Goal: Task Accomplishment & Management: Manage account settings

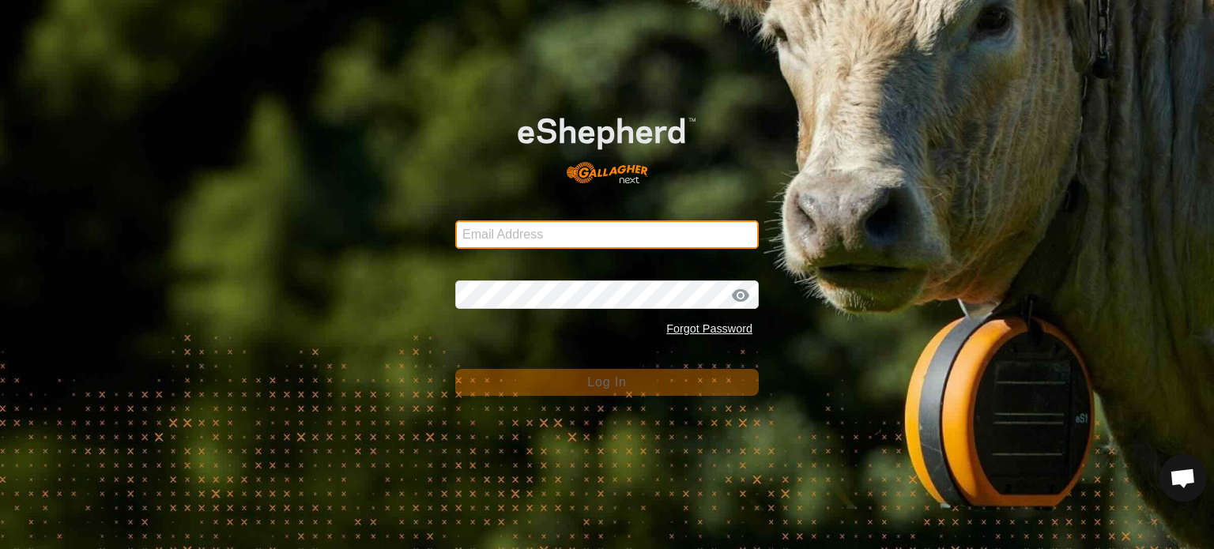
click at [624, 235] on input "Email Address" at bounding box center [607, 235] width 304 height 28
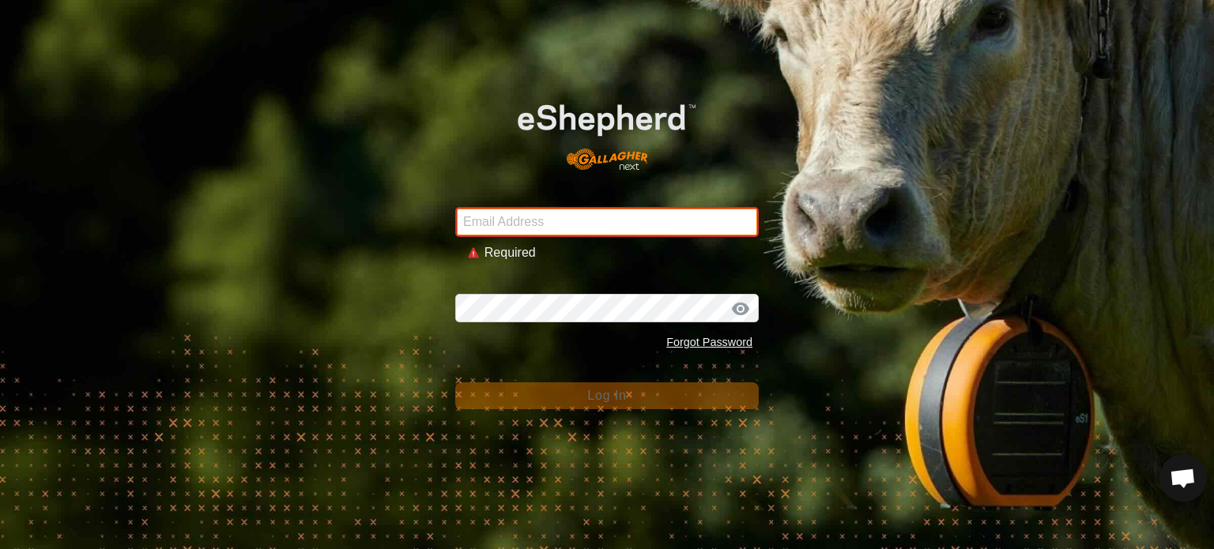
type input "johnhpearson@gmail.com"
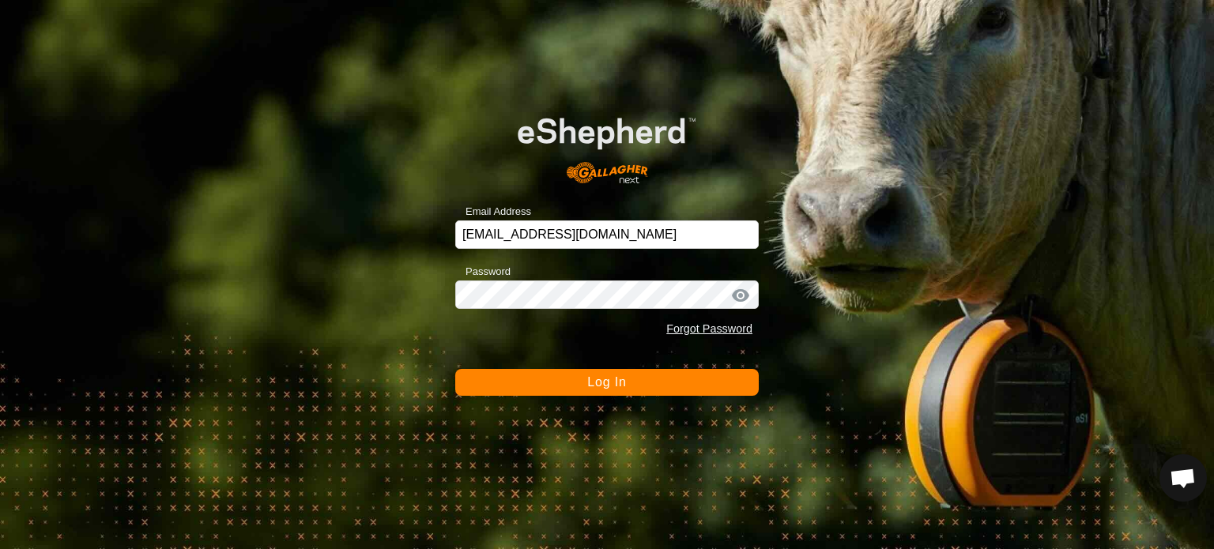
click at [626, 380] on span "Log In" at bounding box center [606, 381] width 39 height 13
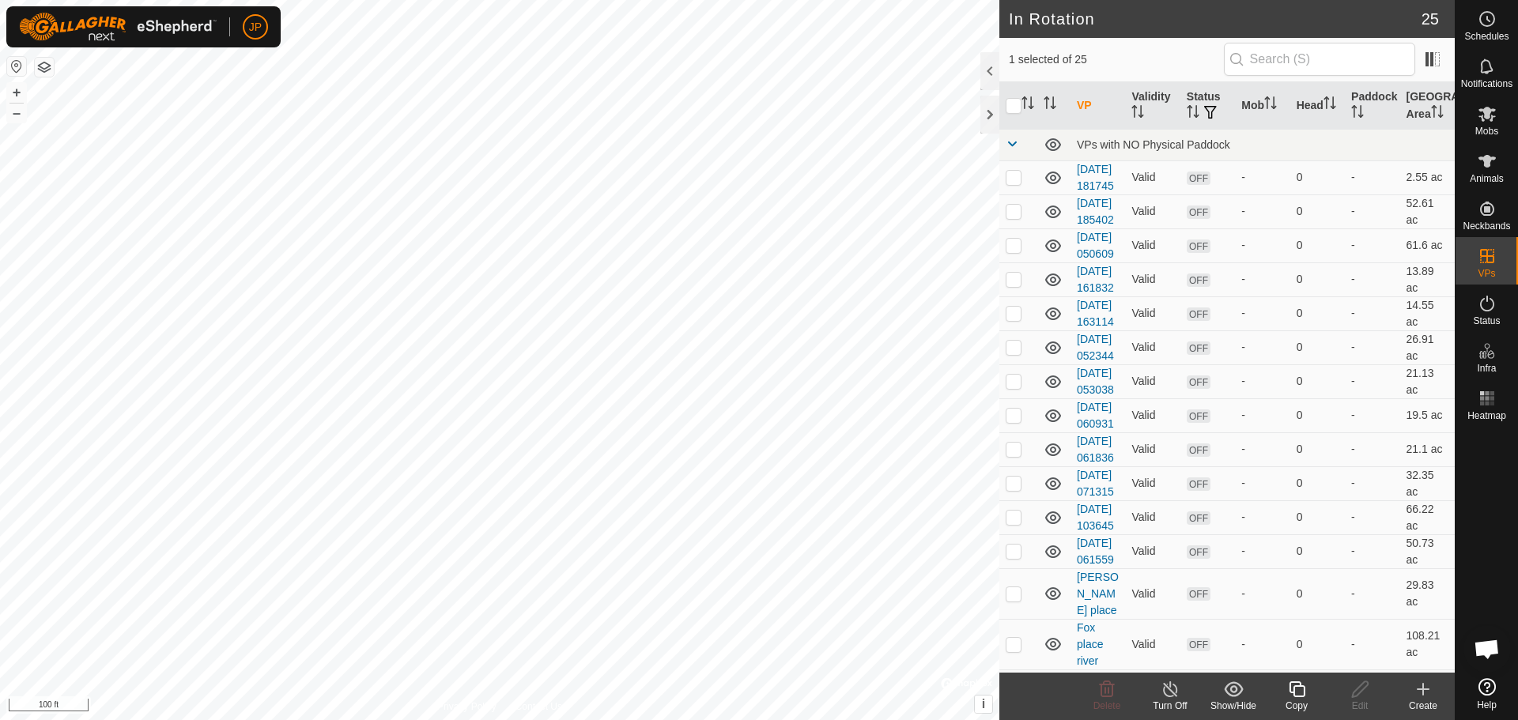
click at [1178, 689] on icon at bounding box center [1170, 689] width 20 height 19
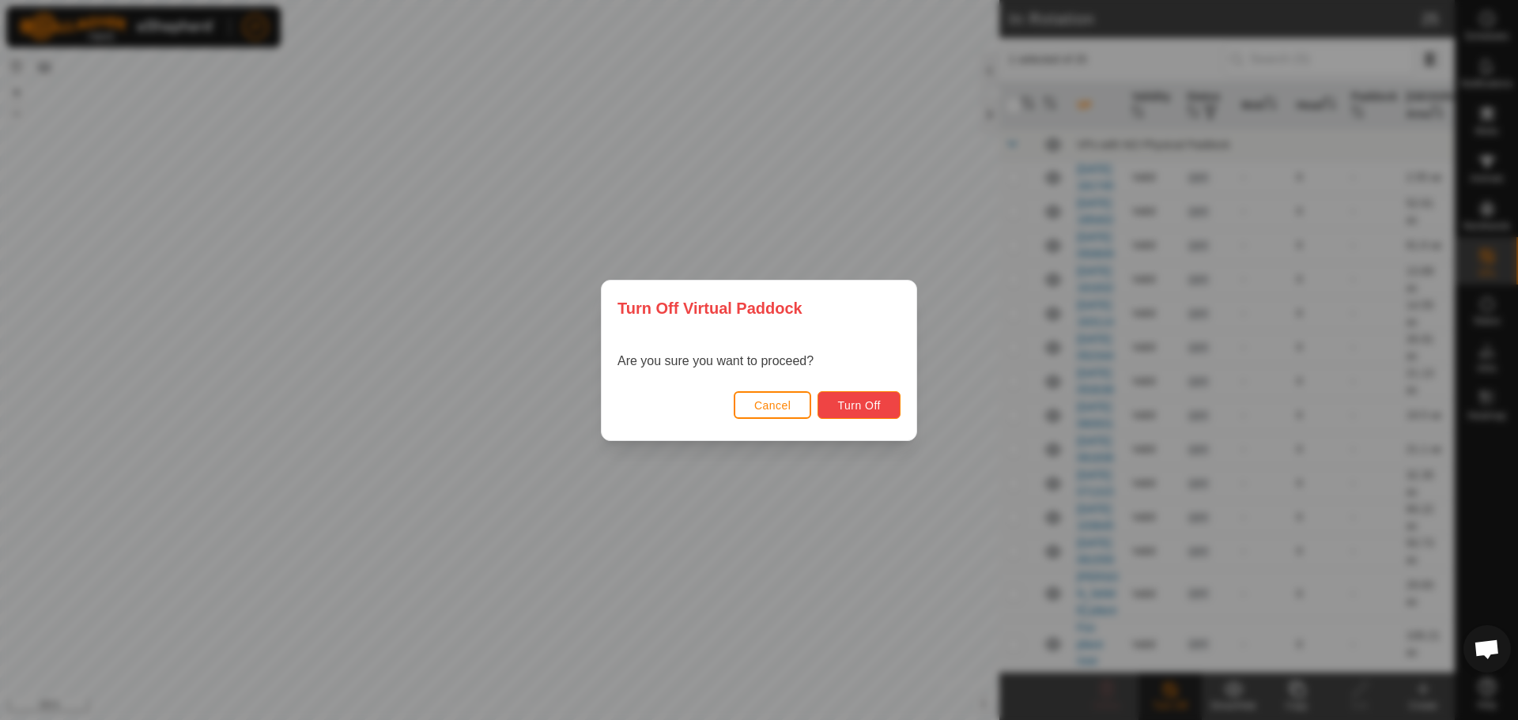
click at [882, 417] on button "Turn Off" at bounding box center [858, 405] width 83 height 28
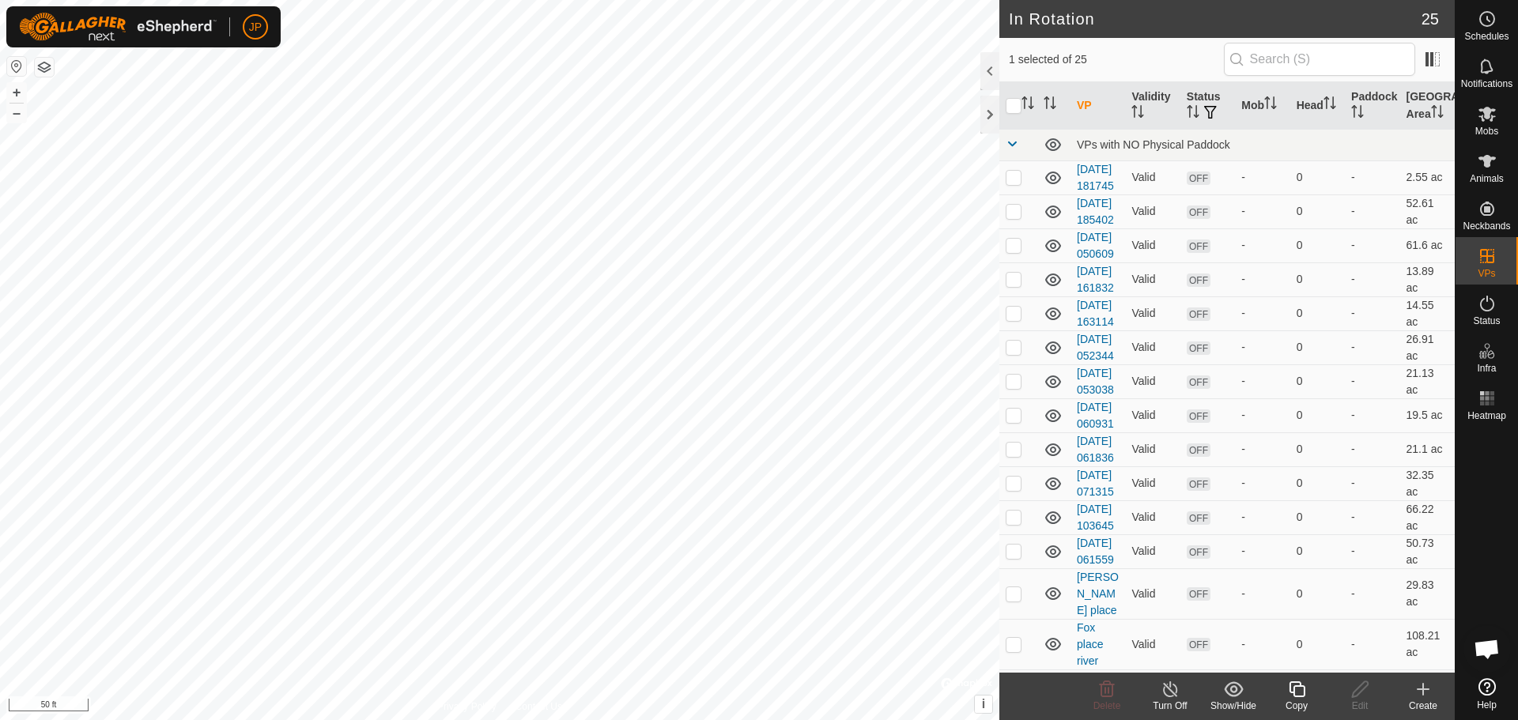
checkbox input "false"
checkbox input "true"
checkbox input "false"
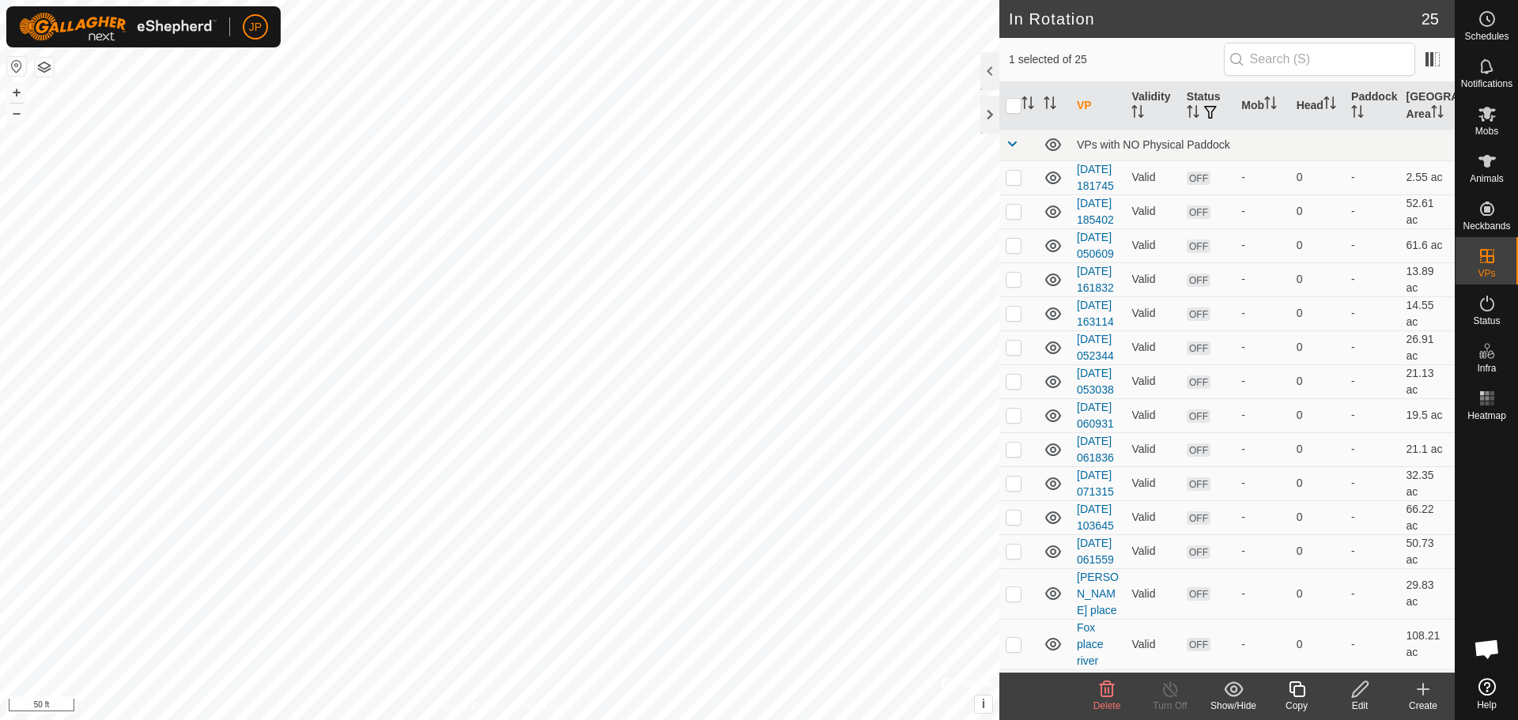
checkbox input "true"
checkbox input "false"
checkbox input "true"
click at [1357, 688] on icon at bounding box center [1360, 689] width 16 height 16
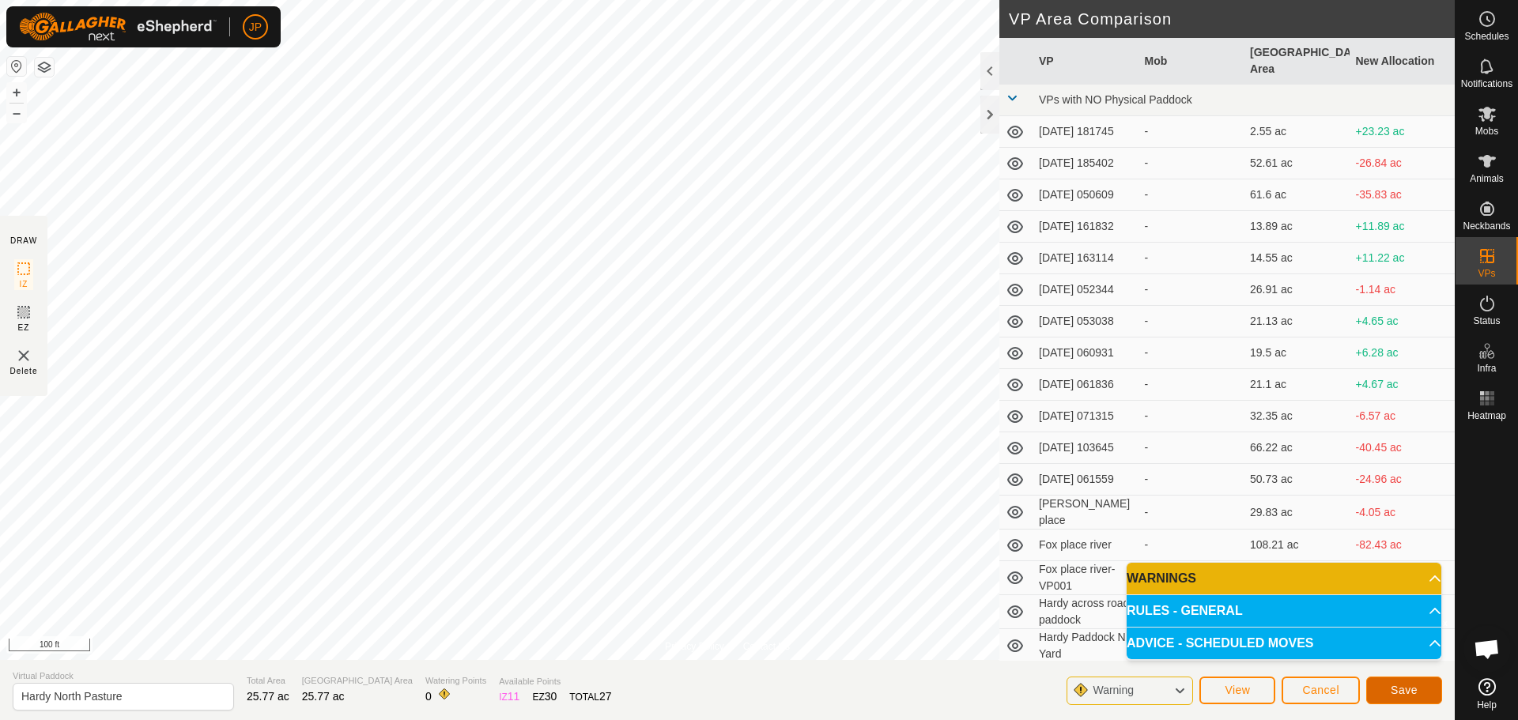
click at [1421, 688] on button "Save" at bounding box center [1404, 691] width 76 height 28
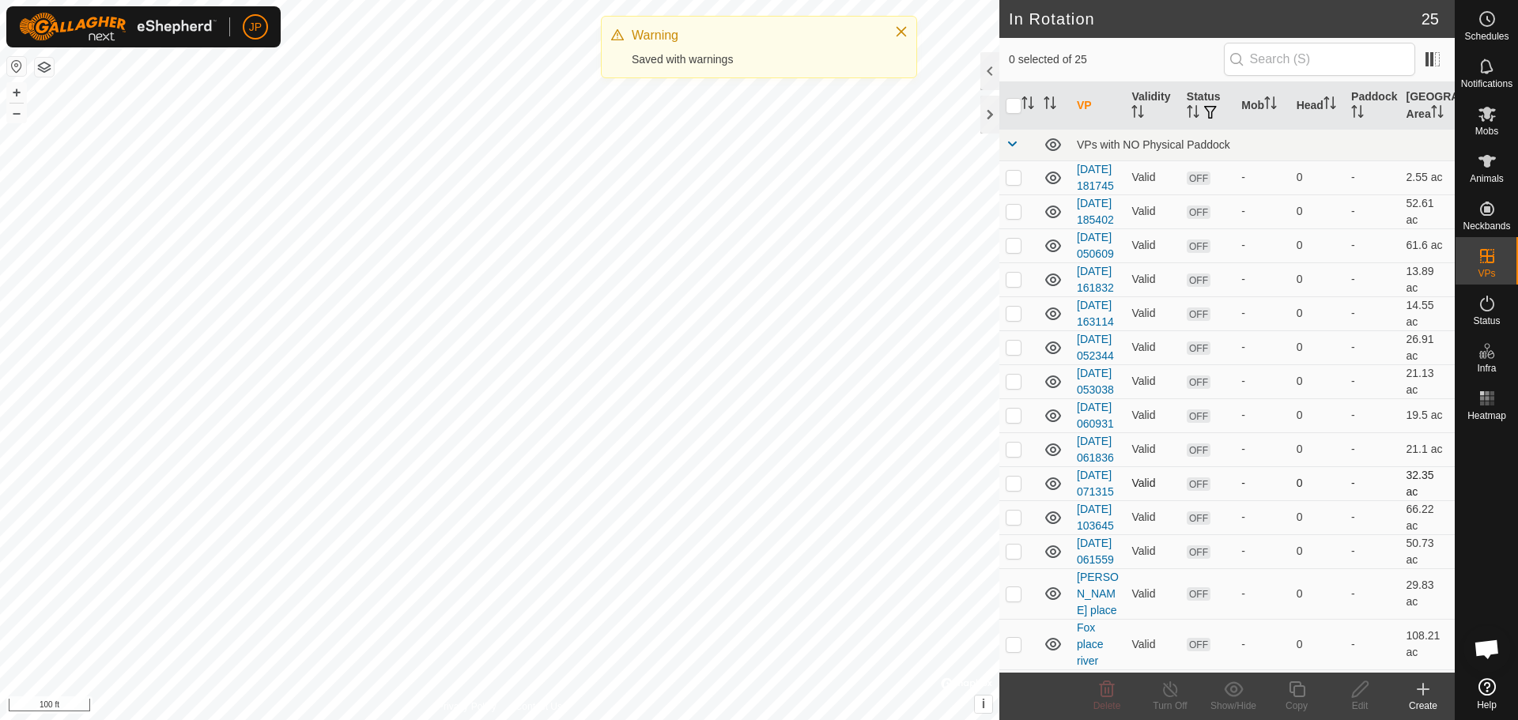
checkbox input "true"
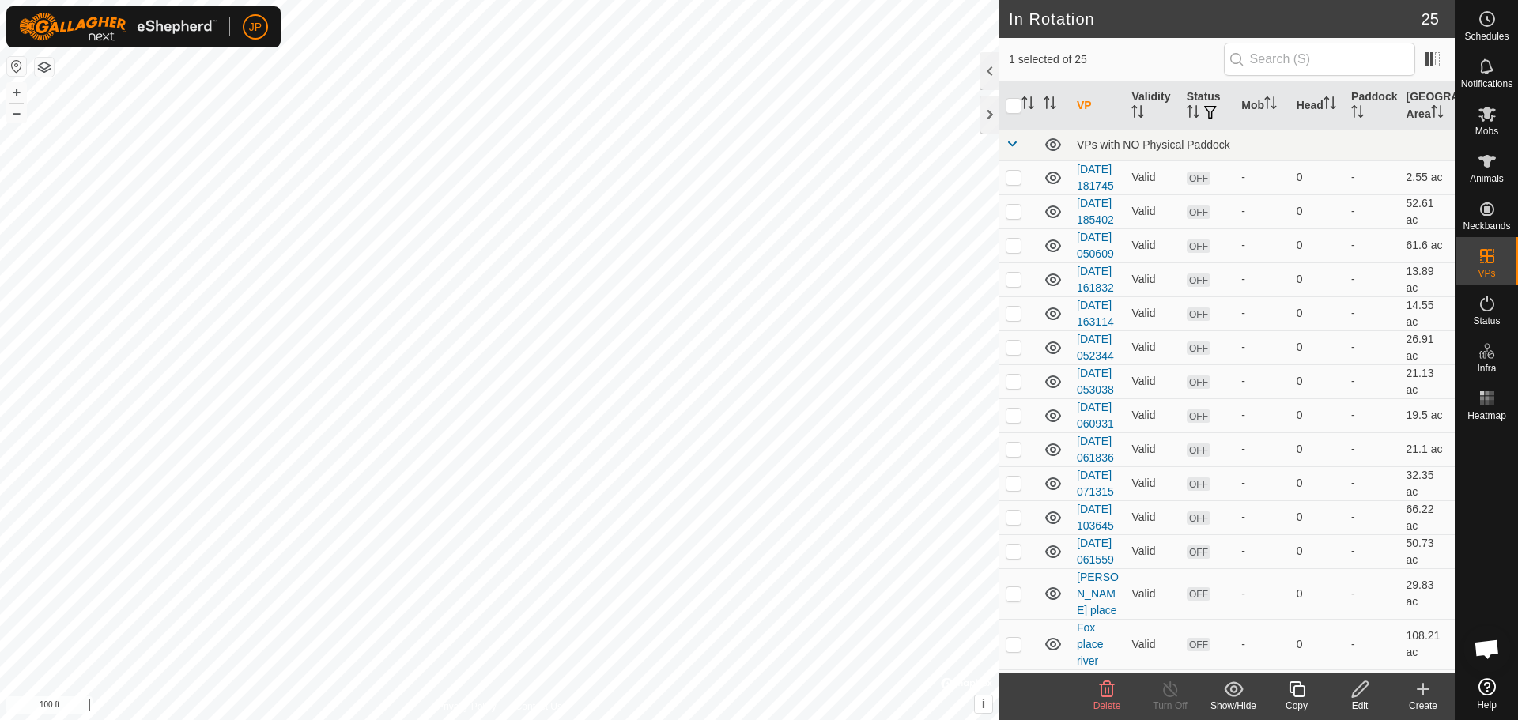
click at [1359, 695] on icon at bounding box center [1360, 689] width 20 height 19
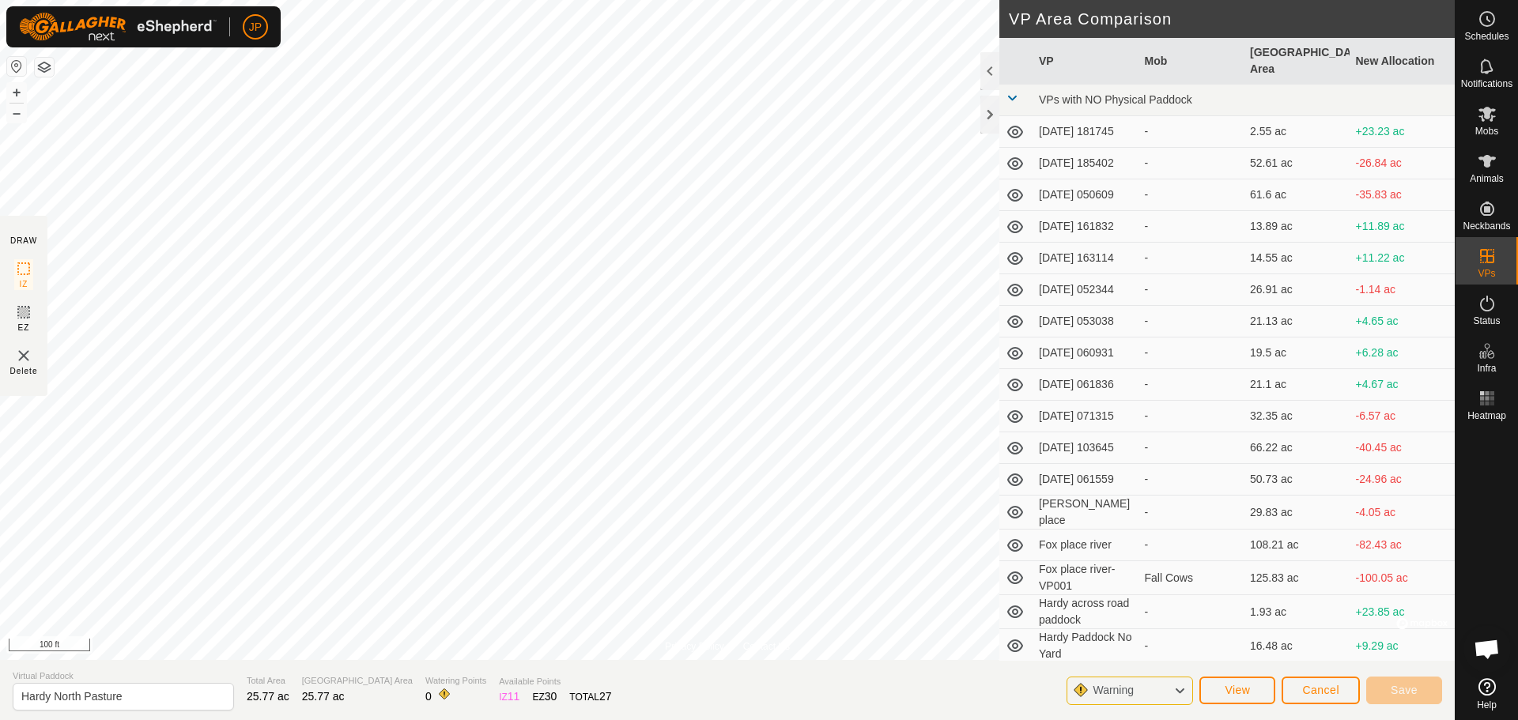
click at [1097, 685] on span "Warning" at bounding box center [1112, 690] width 41 height 13
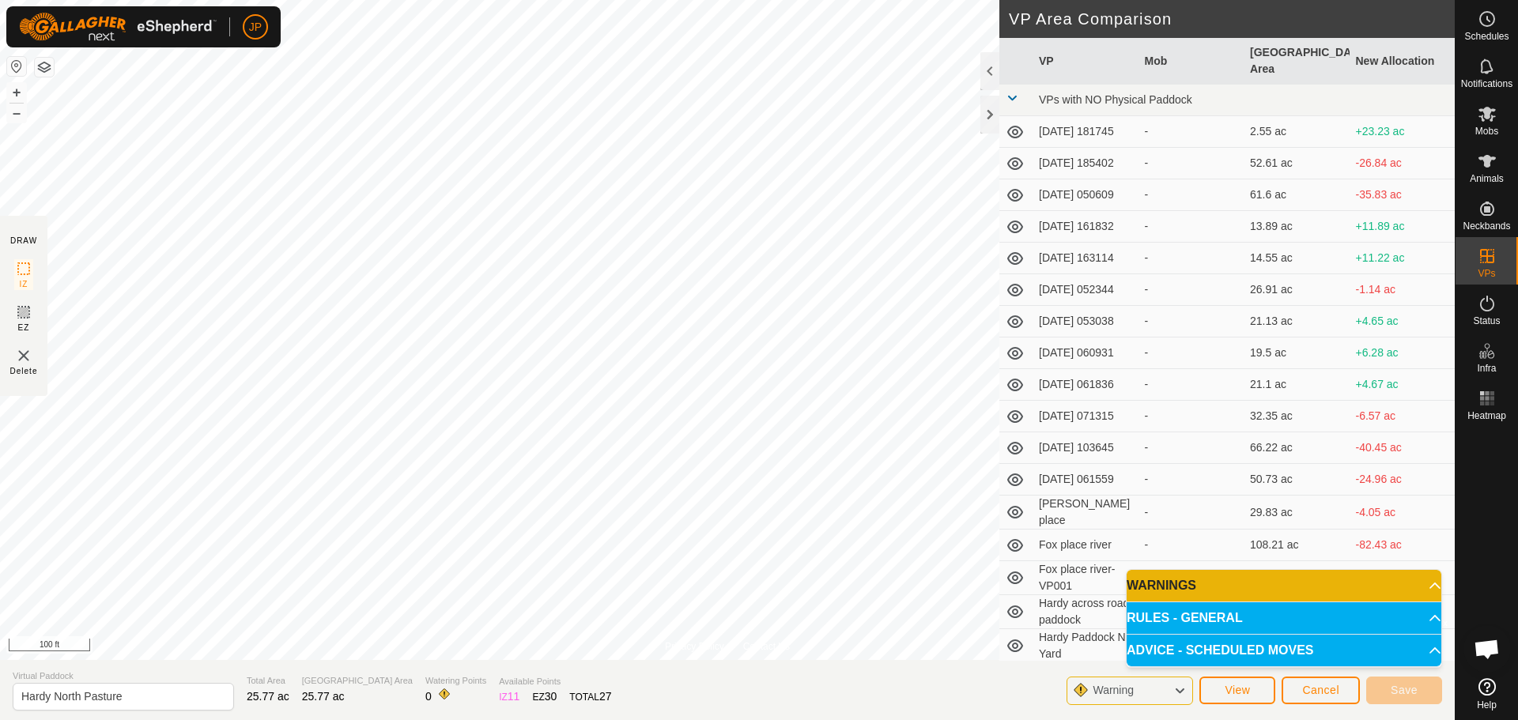
click at [1225, 584] on p-accordion-header "WARNINGS" at bounding box center [1283, 586] width 315 height 32
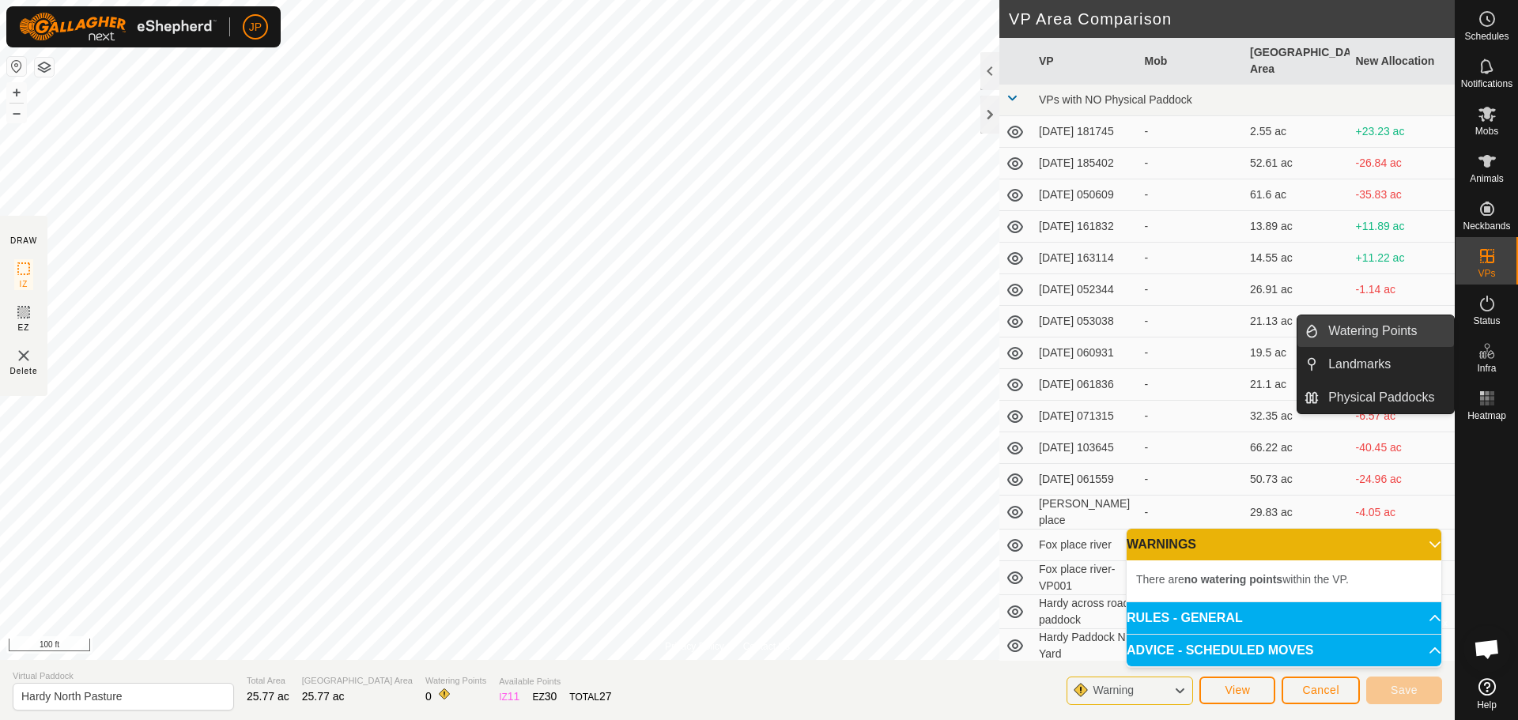
click at [1362, 326] on link "Watering Points" at bounding box center [1385, 331] width 135 height 32
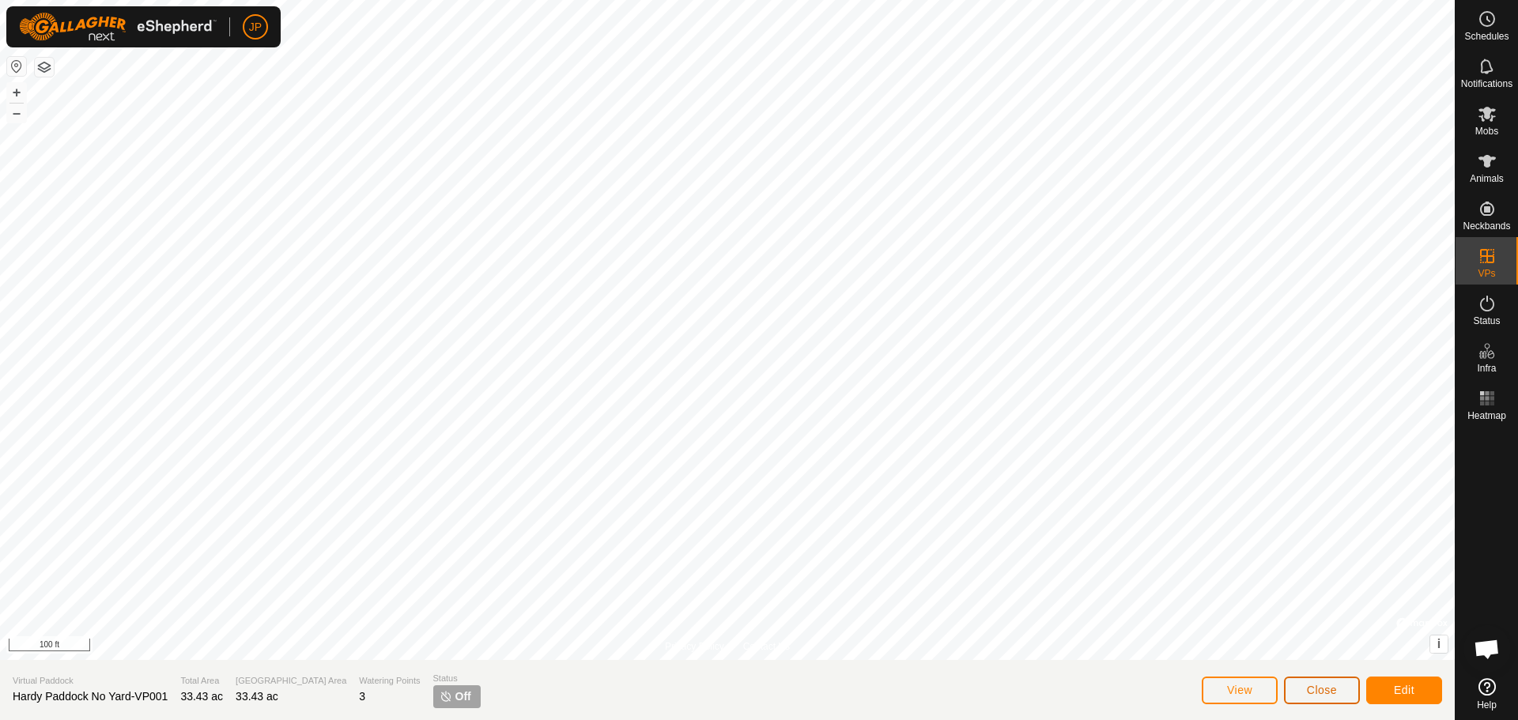
click at [1322, 685] on span "Close" at bounding box center [1322, 690] width 30 height 13
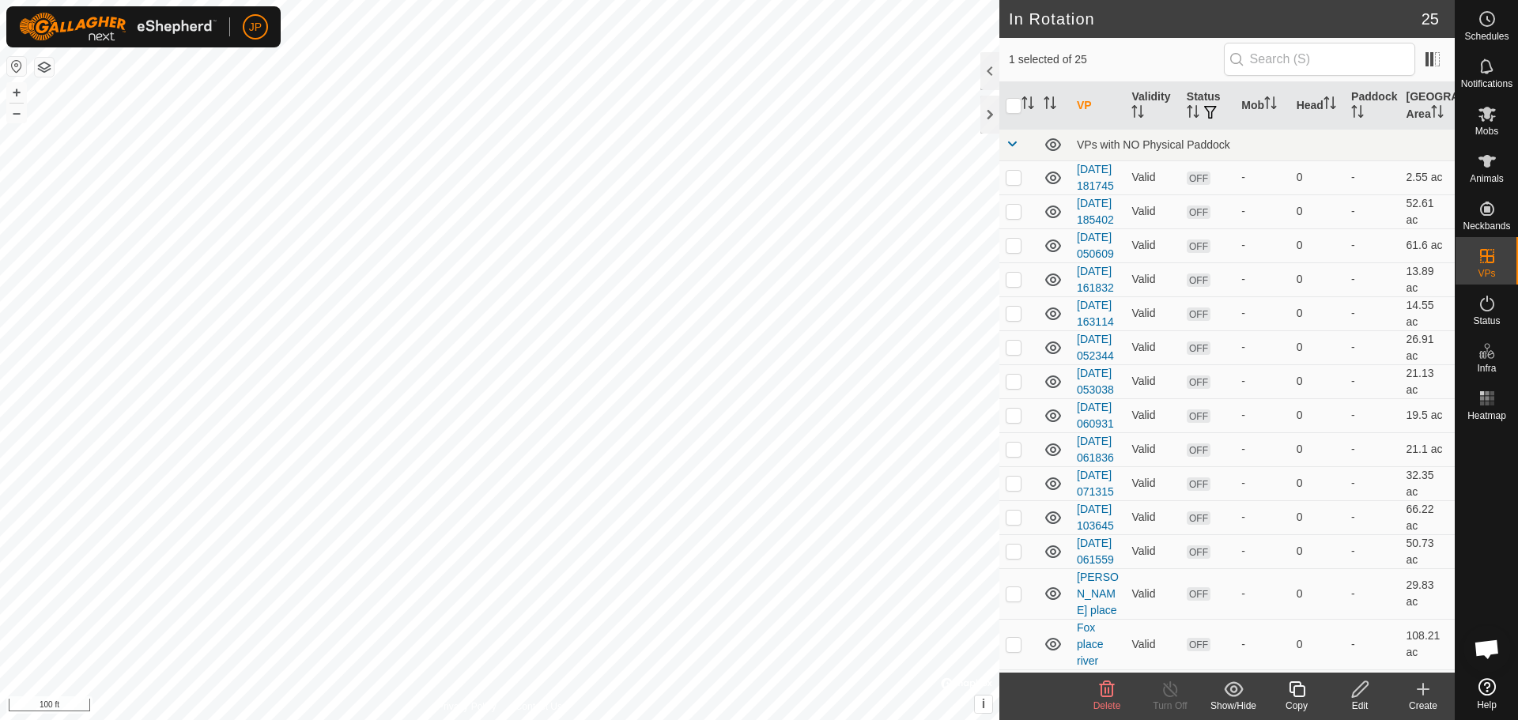
click at [1363, 692] on icon at bounding box center [1360, 689] width 20 height 19
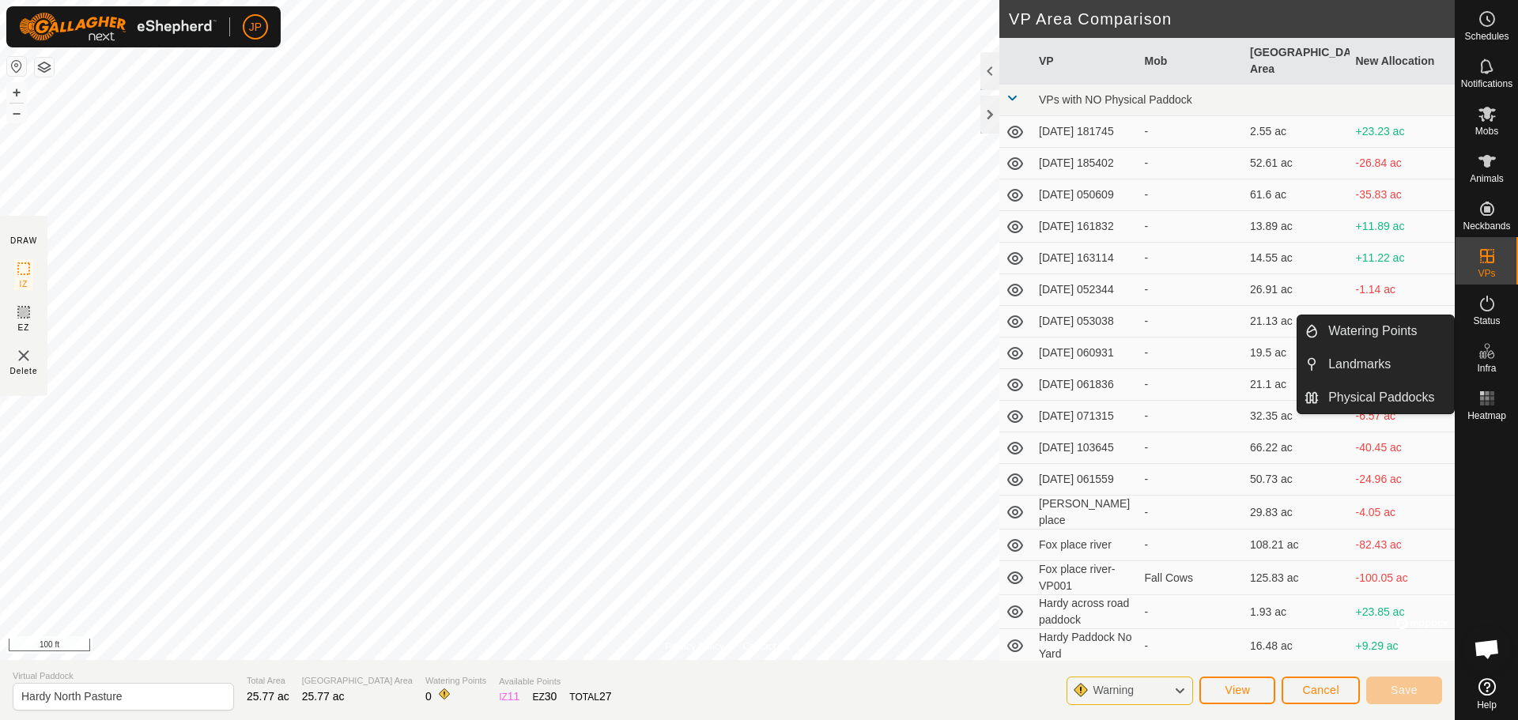
click at [1382, 332] on link "Watering Points" at bounding box center [1385, 331] width 135 height 32
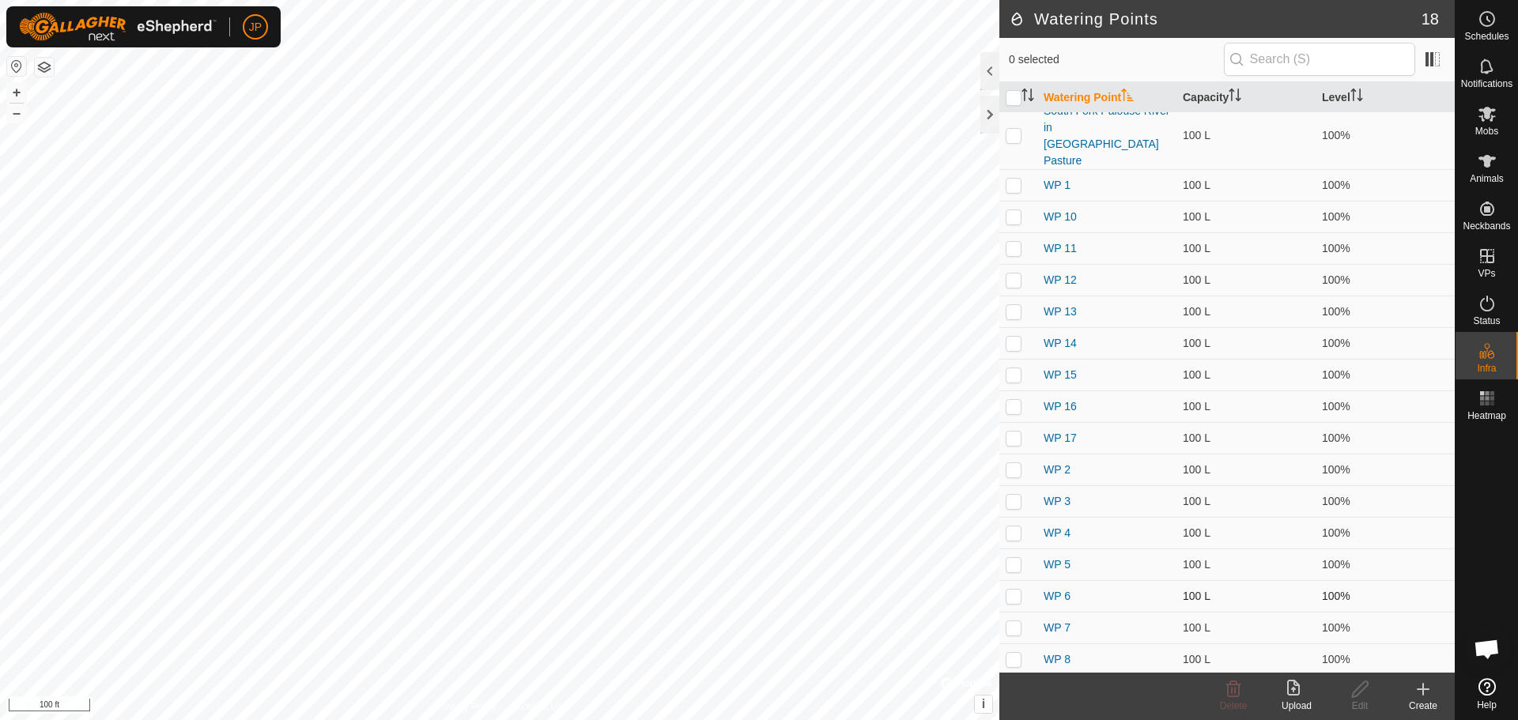
scroll to position [12, 0]
click at [1427, 695] on icon at bounding box center [1422, 689] width 19 height 19
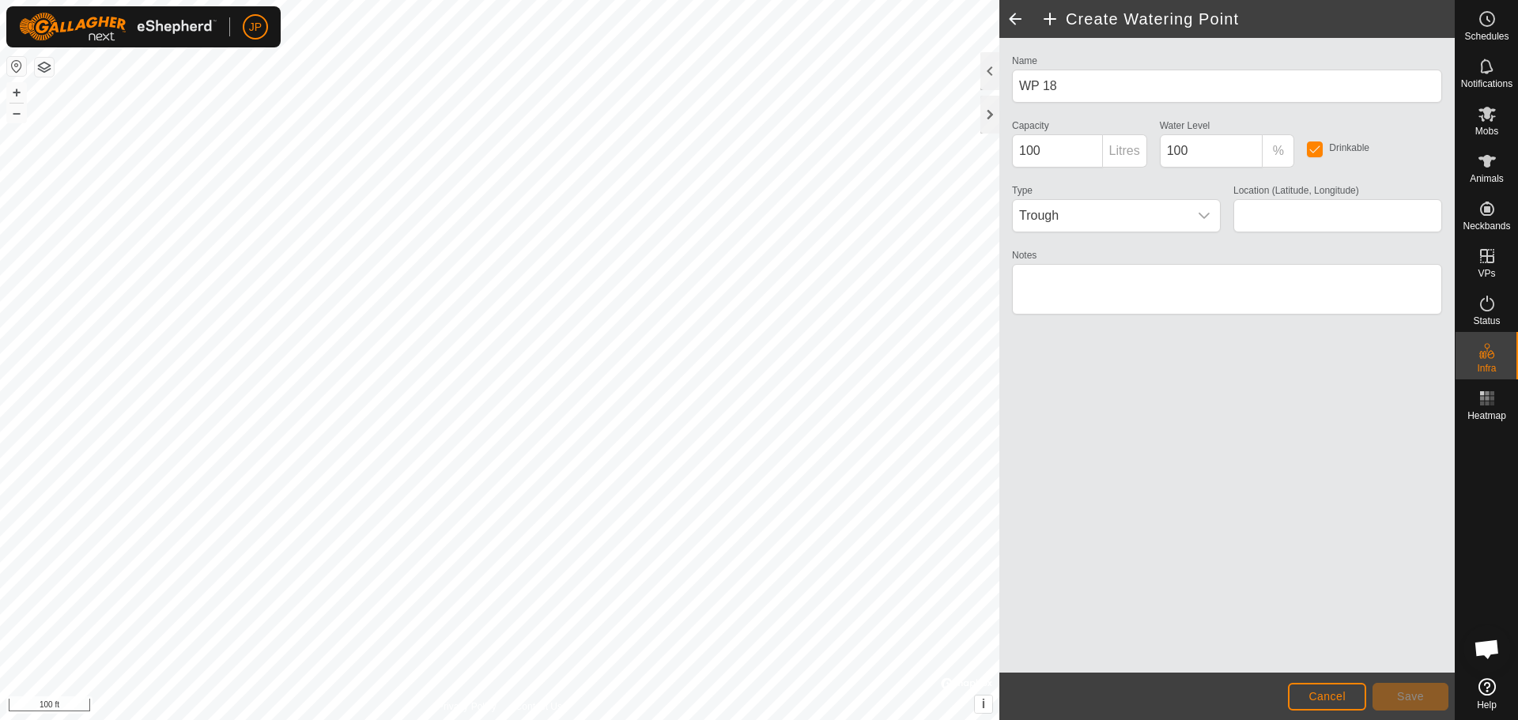
type input "46.929342, -117.267111"
click at [1406, 698] on span "Save" at bounding box center [1410, 696] width 27 height 13
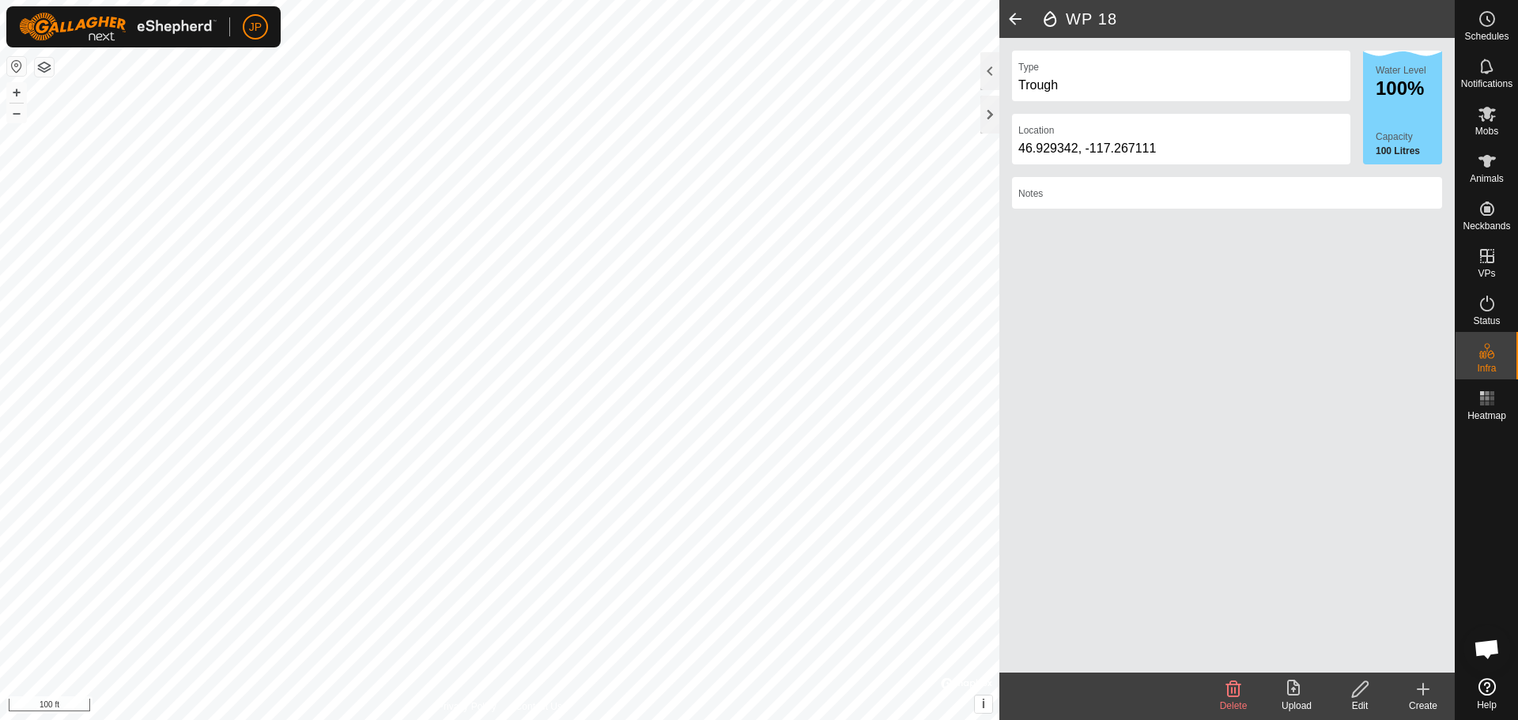
click at [1013, 19] on span at bounding box center [1015, 19] width 32 height 38
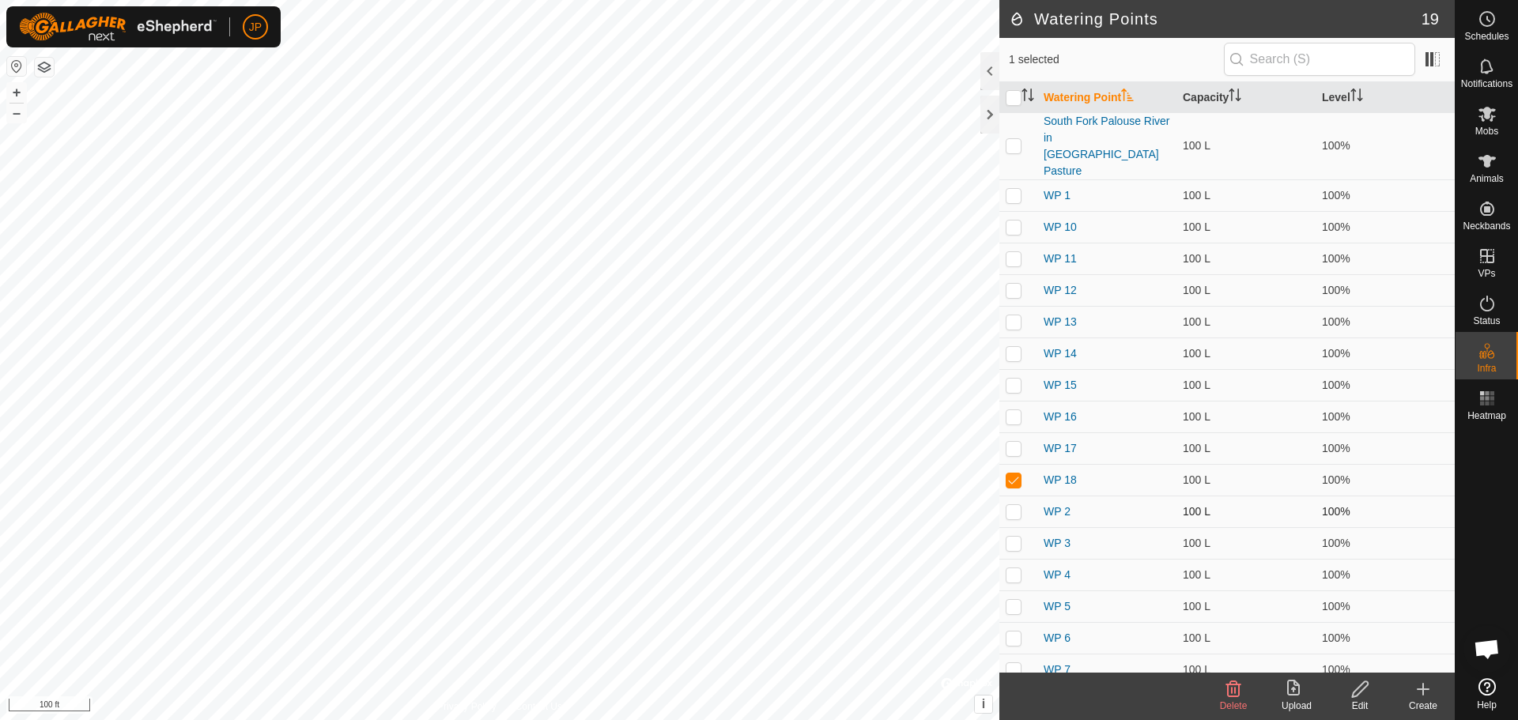
scroll to position [43, 0]
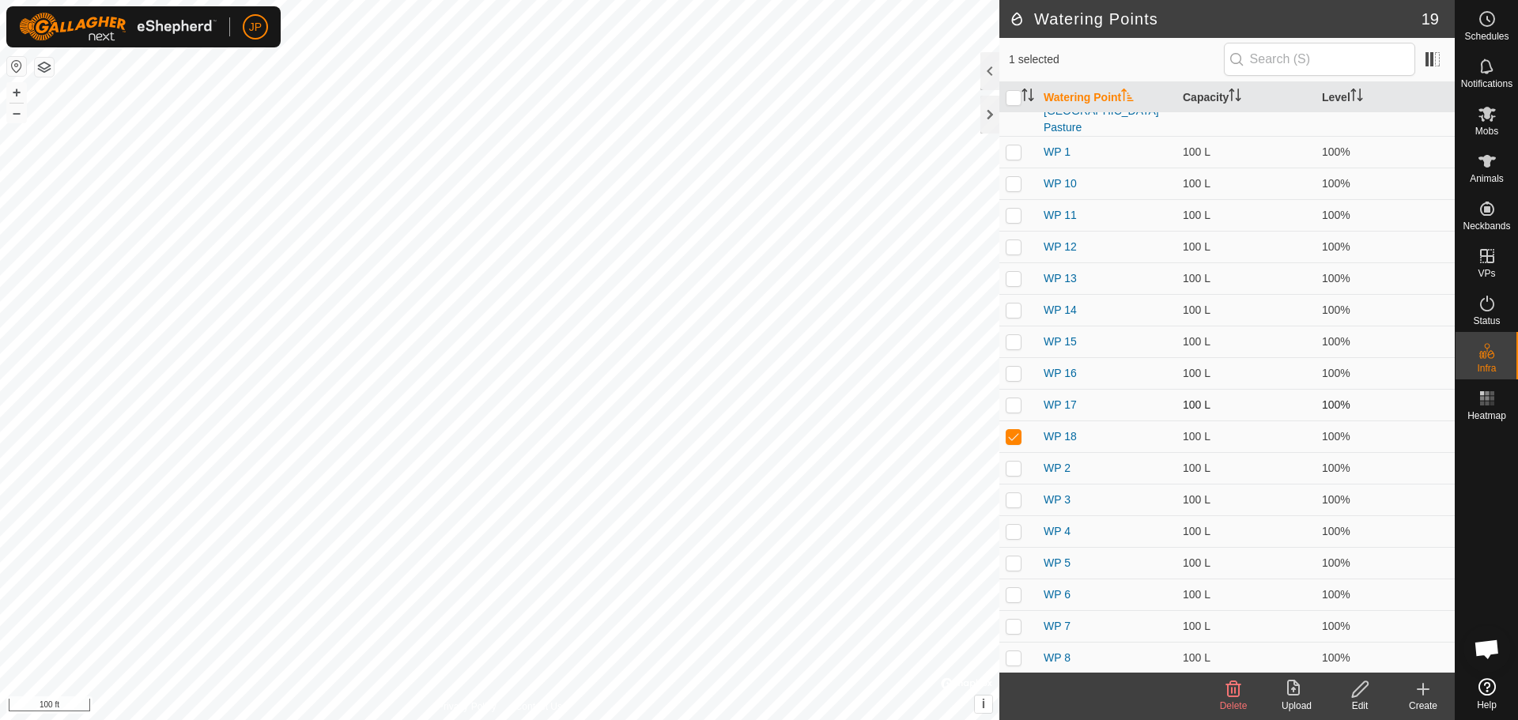
click at [1011, 398] on p-checkbox at bounding box center [1013, 404] width 16 height 13
checkbox input "true"
click at [1011, 430] on p-checkbox at bounding box center [1013, 436] width 16 height 13
checkbox input "false"
click at [1232, 692] on icon at bounding box center [1233, 689] width 15 height 16
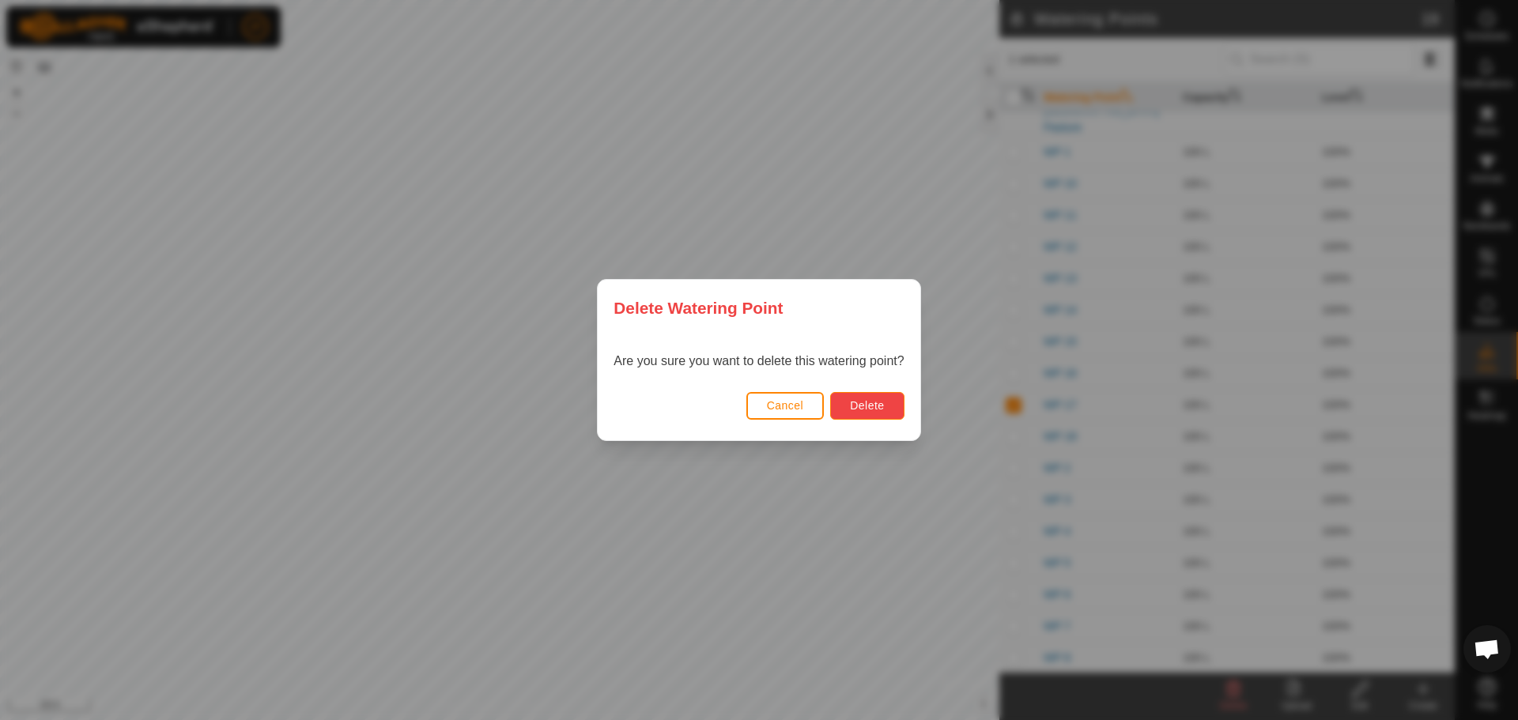
click at [871, 411] on span "Delete" at bounding box center [867, 405] width 34 height 13
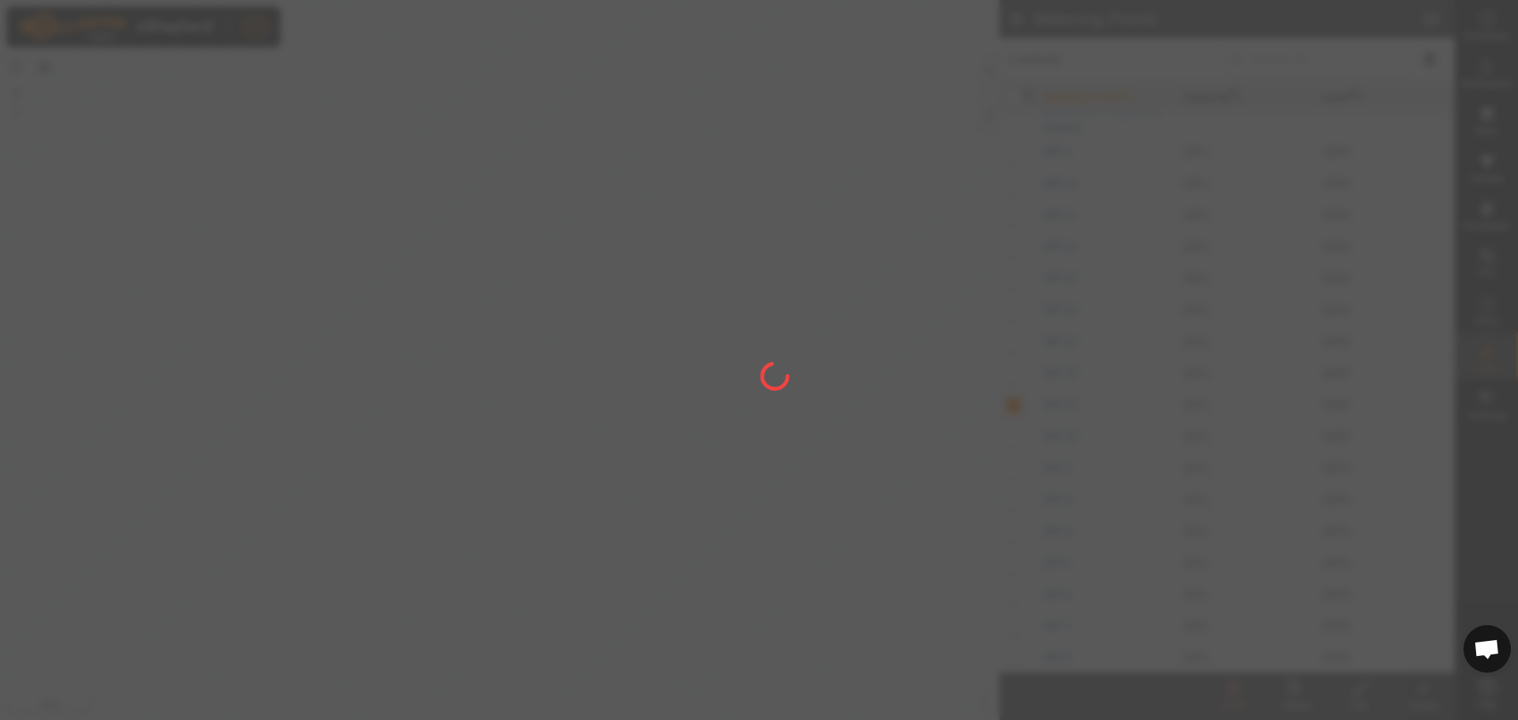
checkbox input "false"
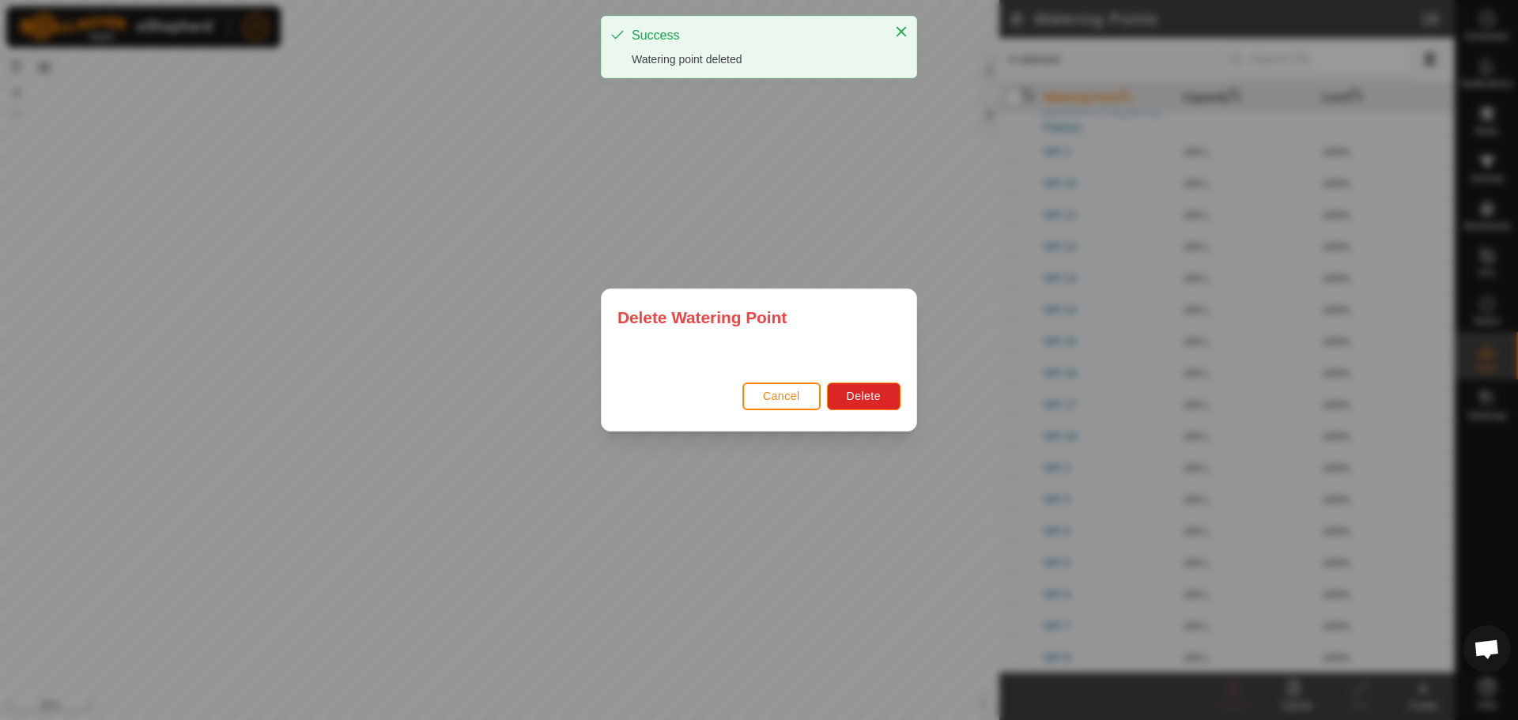
scroll to position [0, 0]
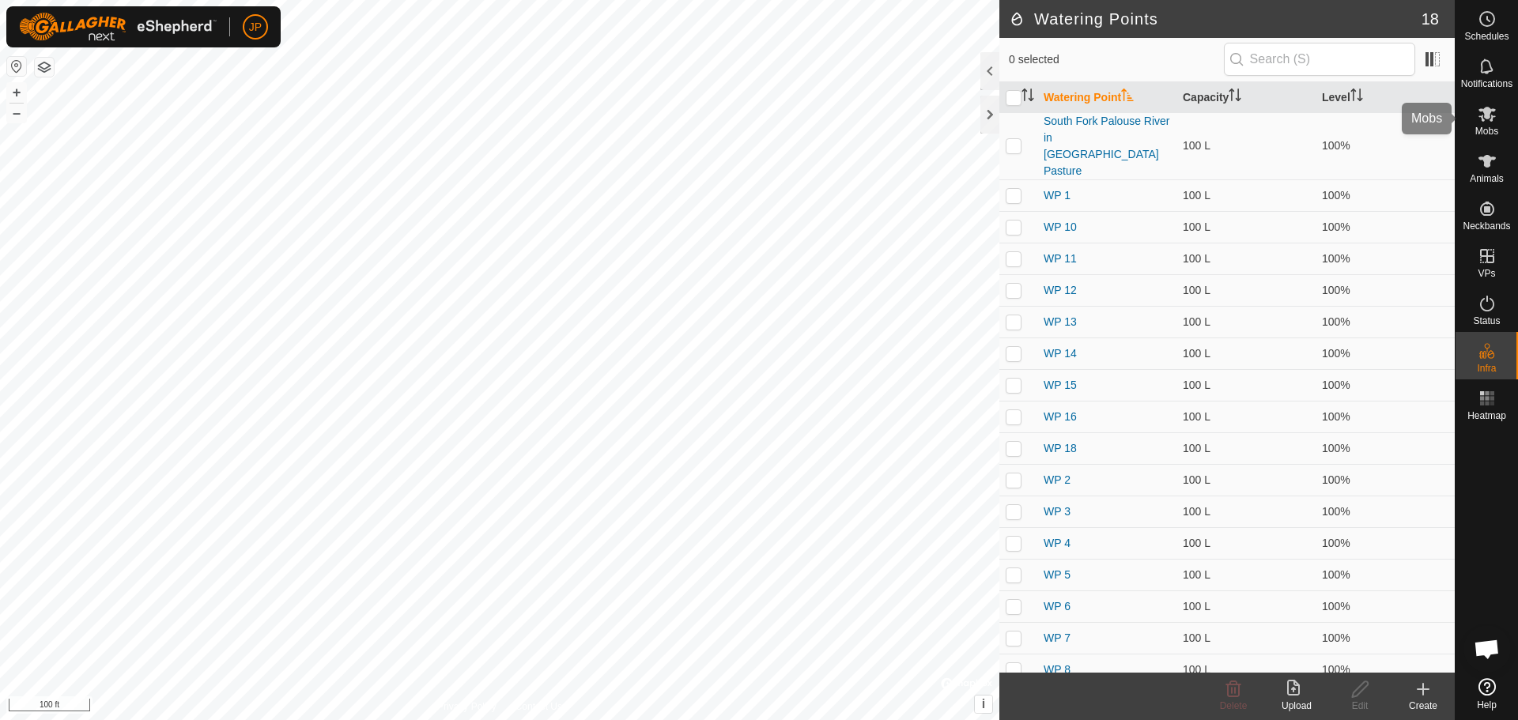
click at [1488, 109] on icon at bounding box center [1486, 114] width 17 height 15
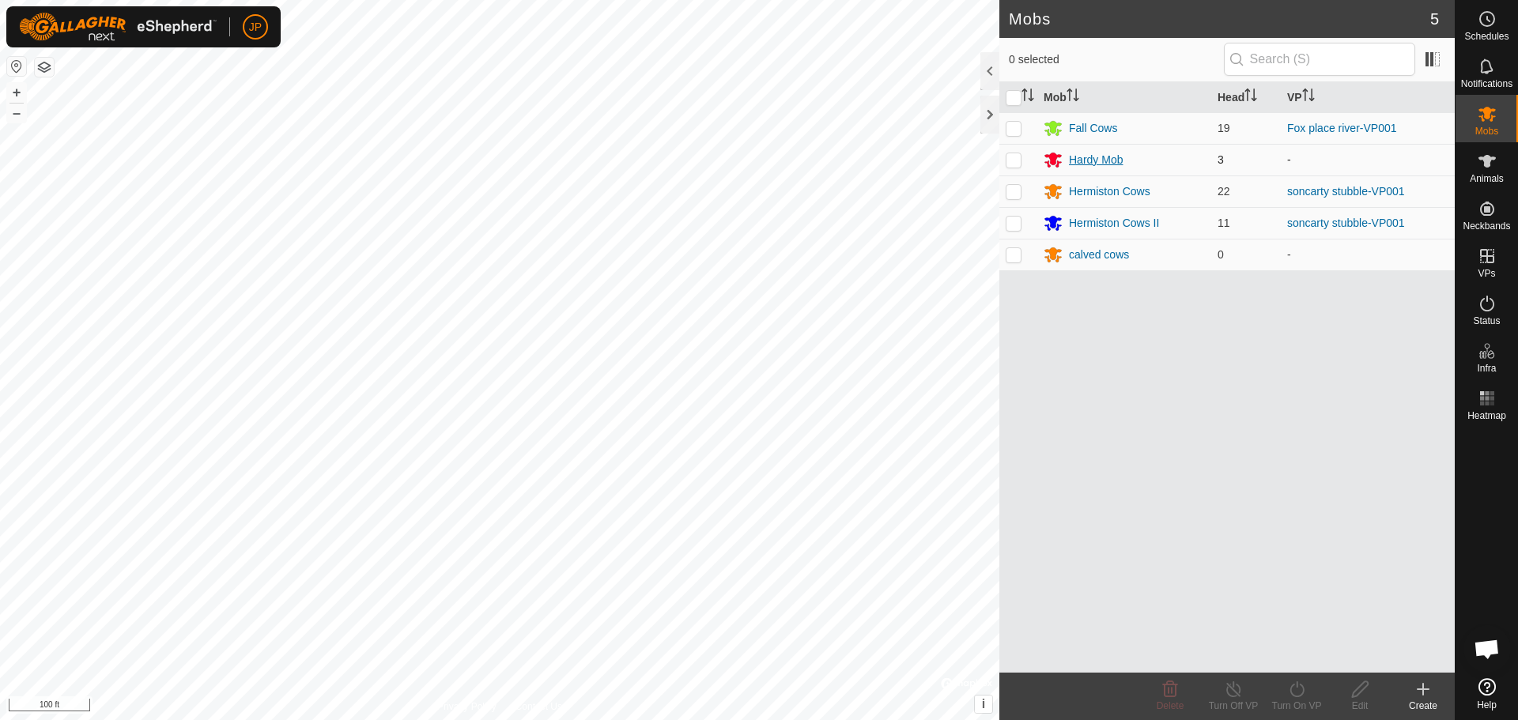
click at [1099, 159] on div "Hardy Mob" at bounding box center [1096, 160] width 54 height 17
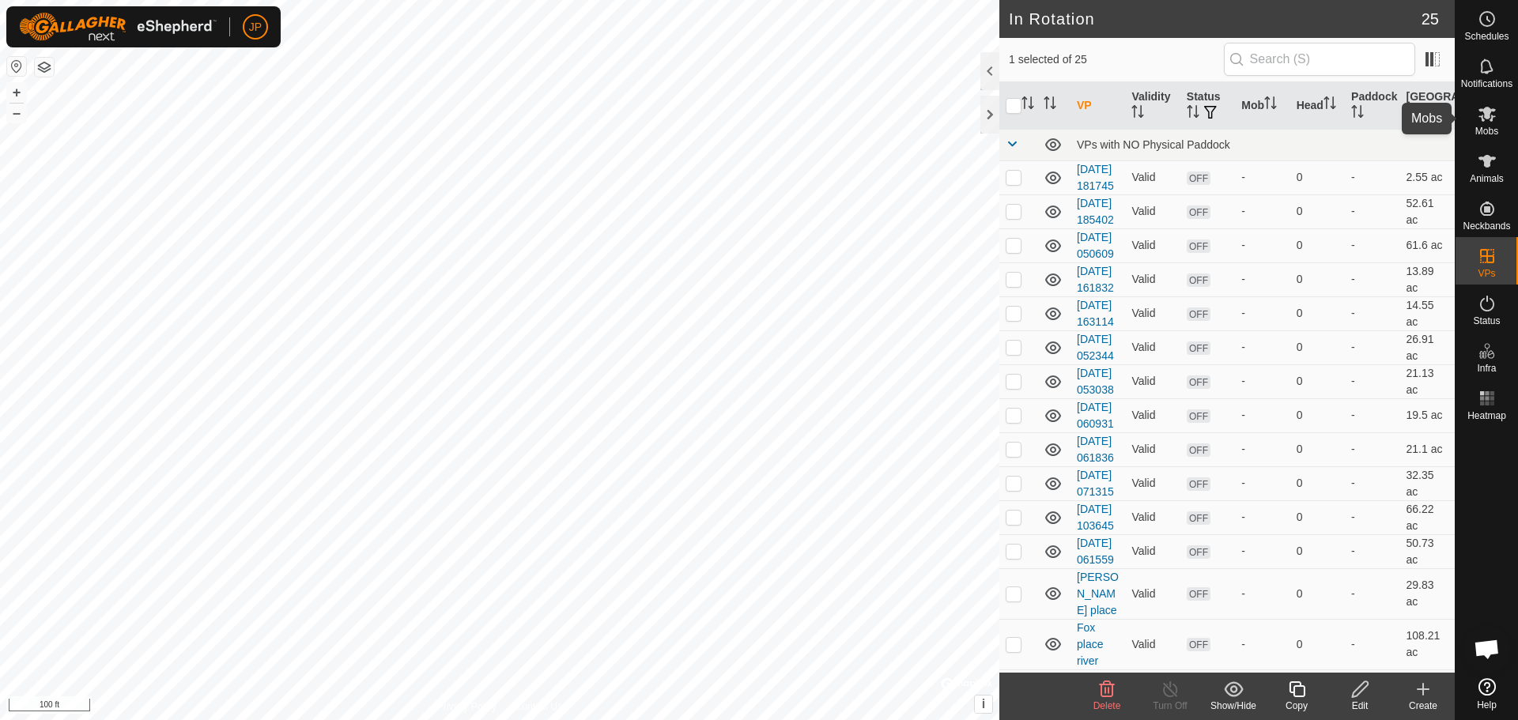
click at [1484, 123] on icon at bounding box center [1486, 113] width 19 height 19
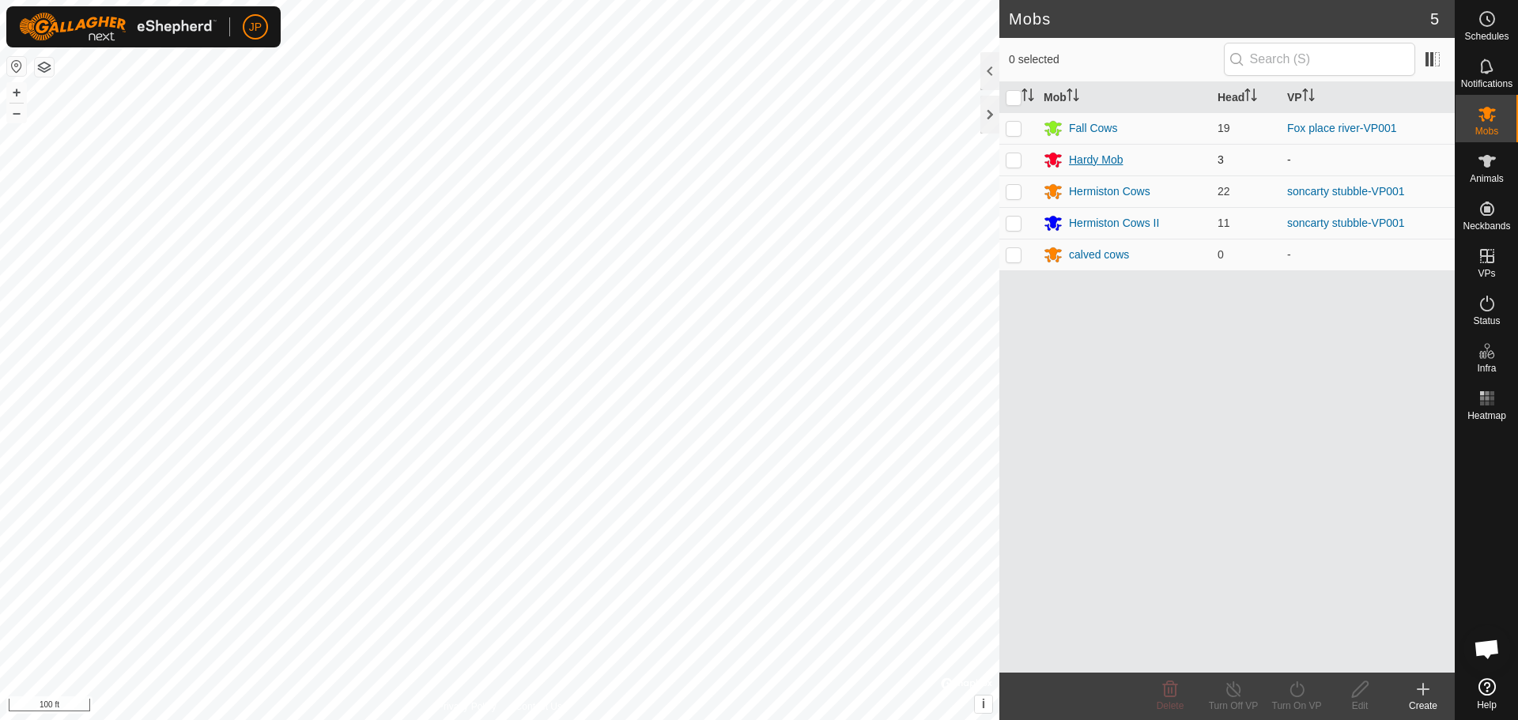
click at [1090, 164] on div "Hardy Mob" at bounding box center [1096, 160] width 54 height 17
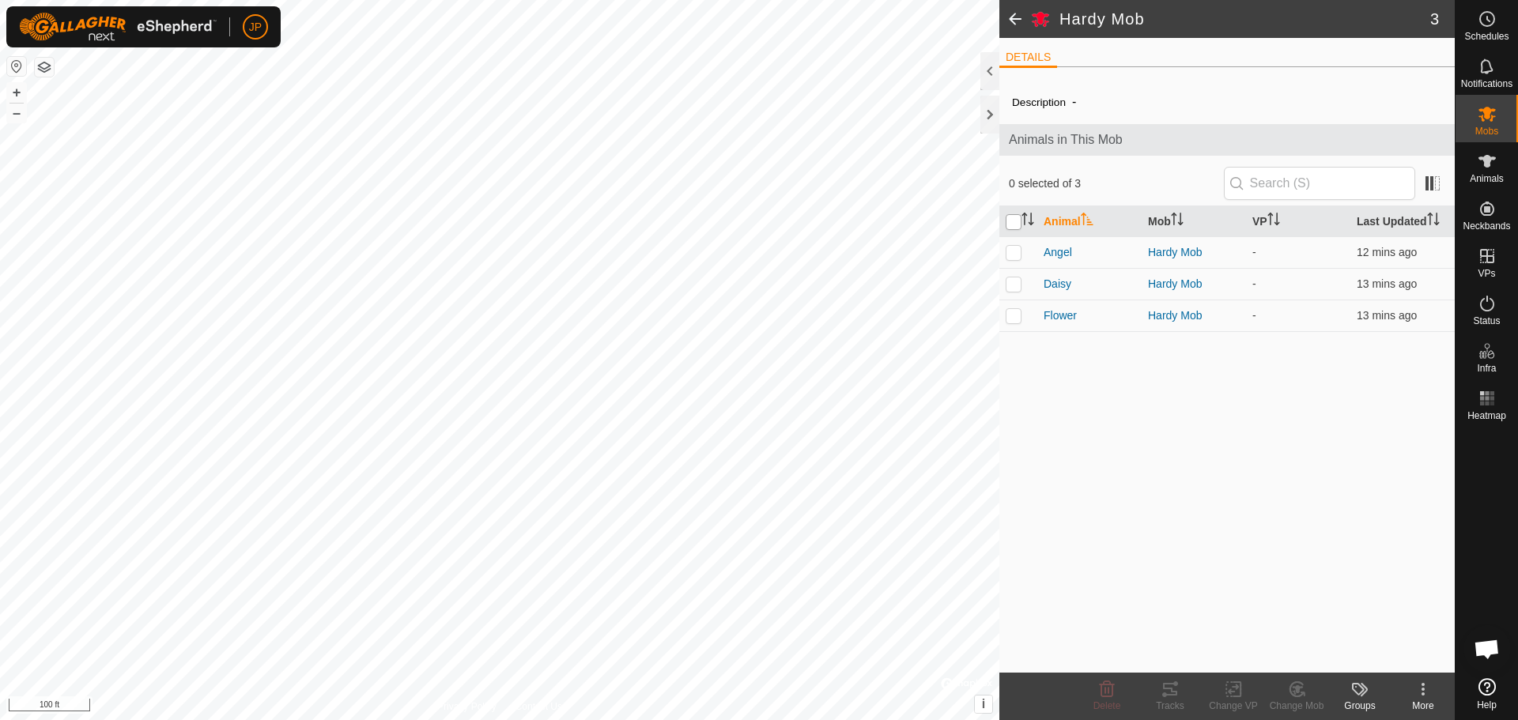
click at [1013, 221] on input "checkbox" at bounding box center [1013, 222] width 16 height 16
checkbox input "true"
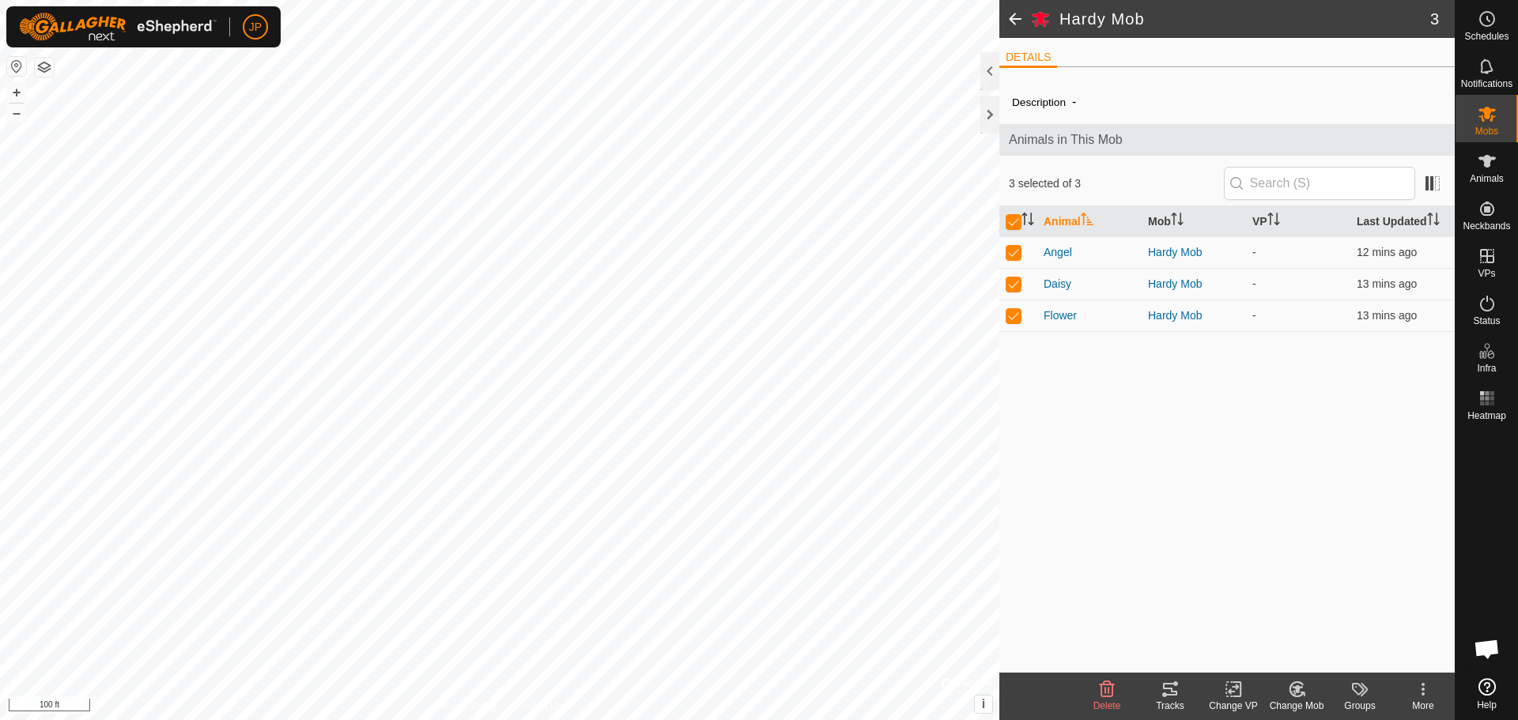
click at [1235, 692] on icon at bounding box center [1234, 689] width 20 height 19
click at [1279, 620] on link "Choose VP..." at bounding box center [1280, 621] width 156 height 32
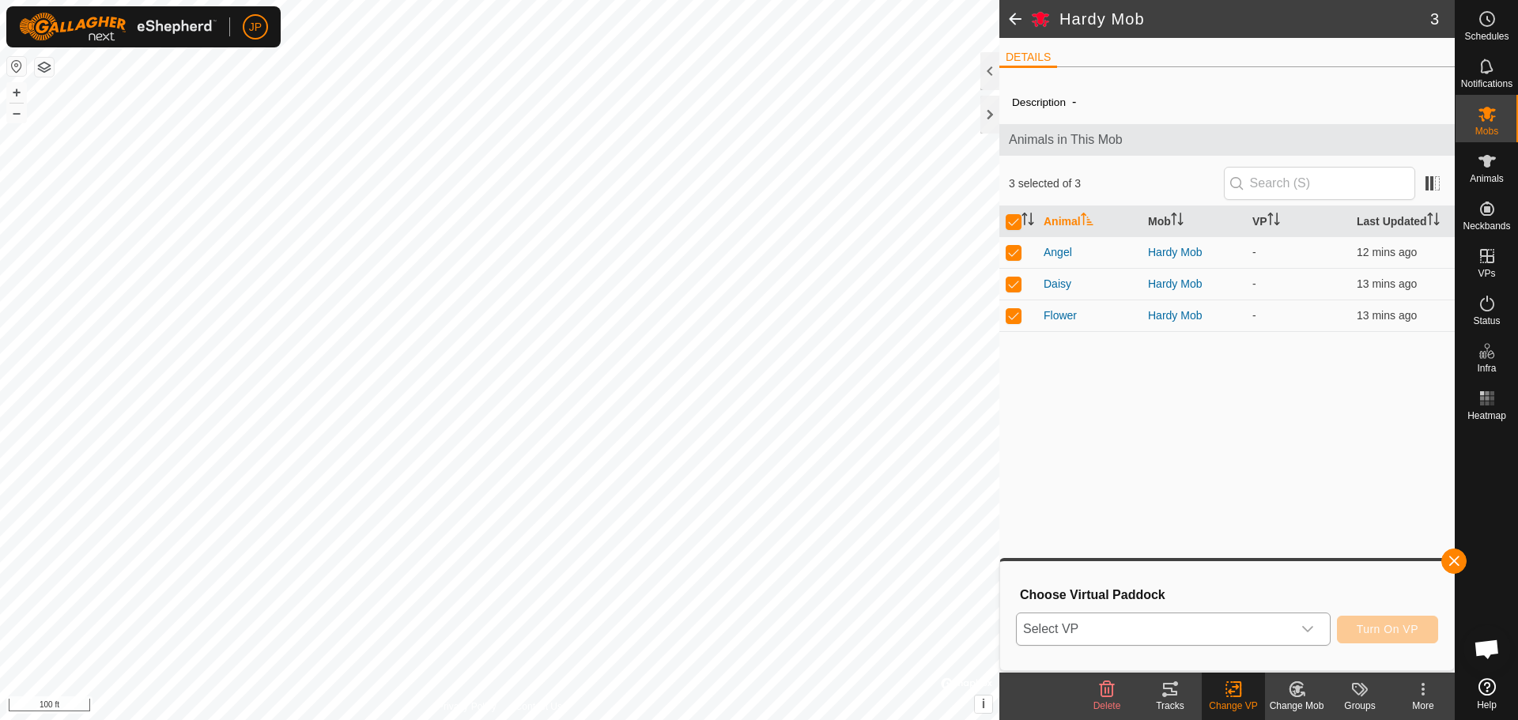
click at [1172, 634] on span "Select VP" at bounding box center [1153, 629] width 275 height 32
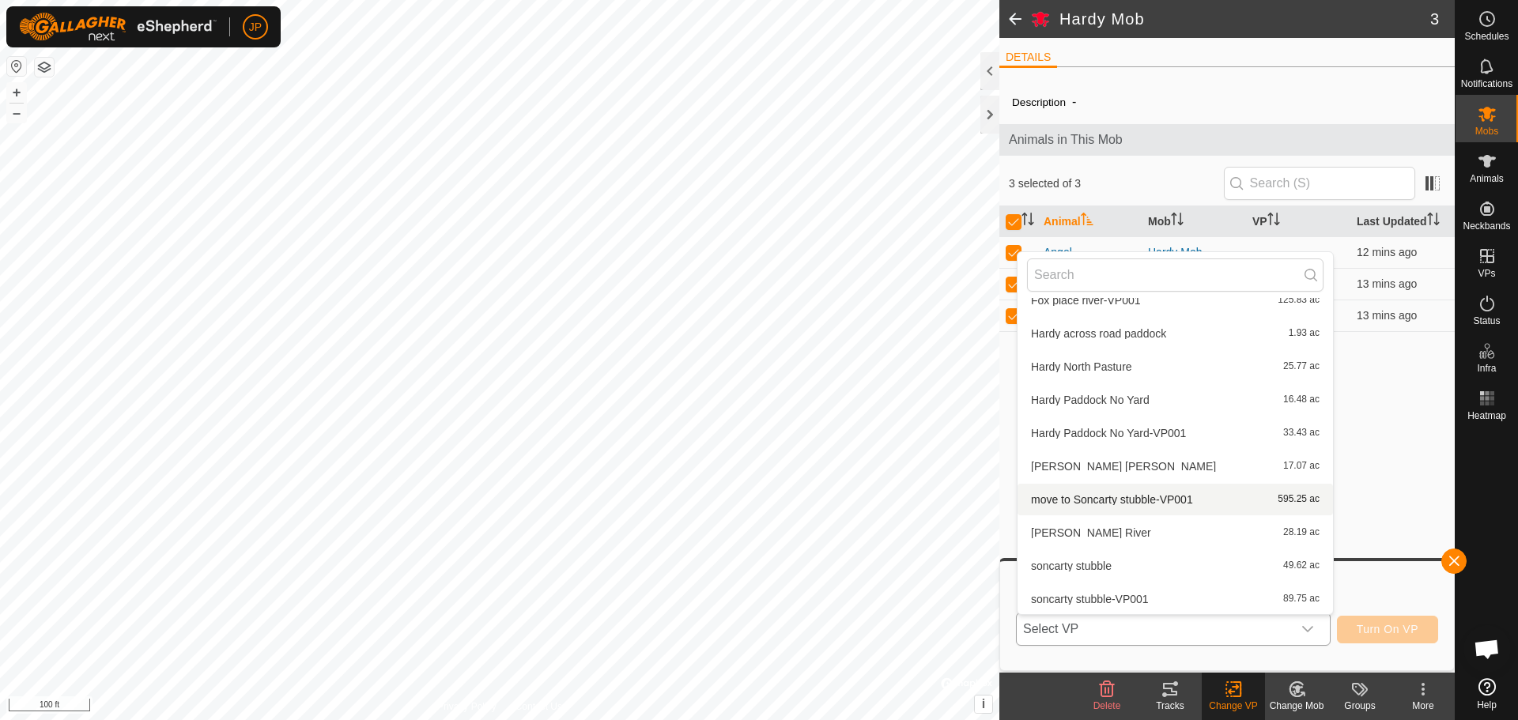
scroll to position [549, 0]
click at [1092, 335] on li "Hardy North Pasture 25.77 ac" at bounding box center [1174, 333] width 315 height 32
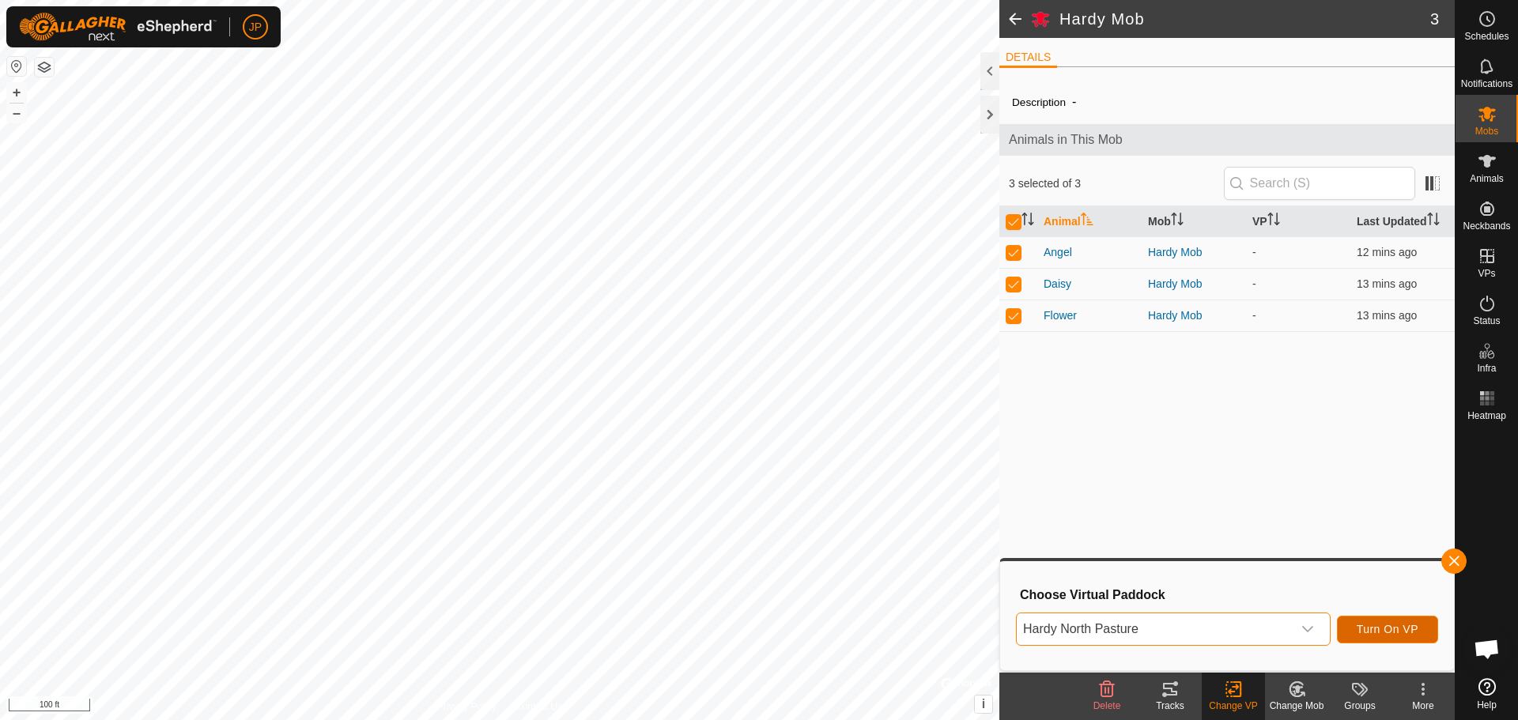
click at [1394, 632] on span "Turn On VP" at bounding box center [1387, 629] width 62 height 13
